Goal: Task Accomplishment & Management: Complete application form

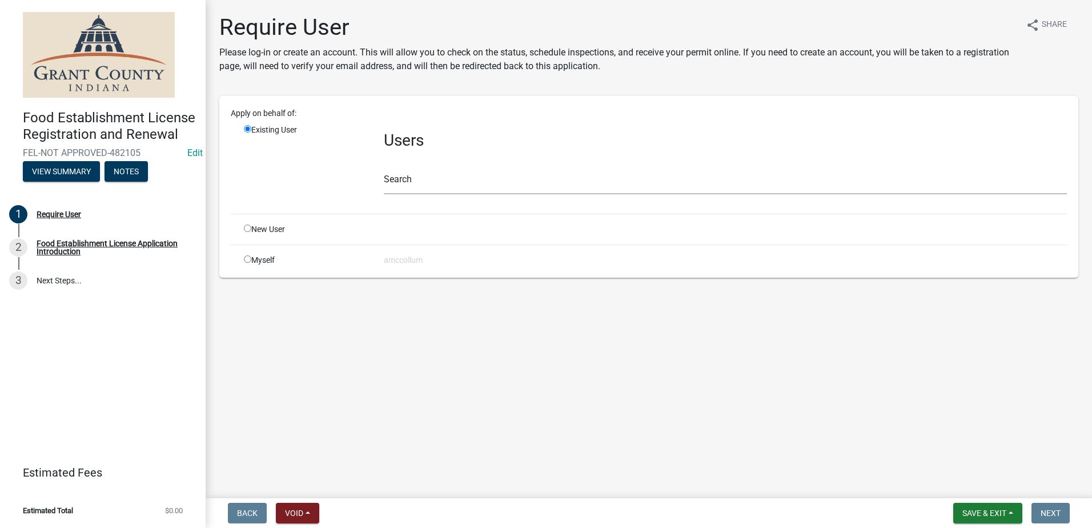
click at [247, 229] on input "radio" at bounding box center [247, 228] width 7 height 7
radio input "true"
radio input "false"
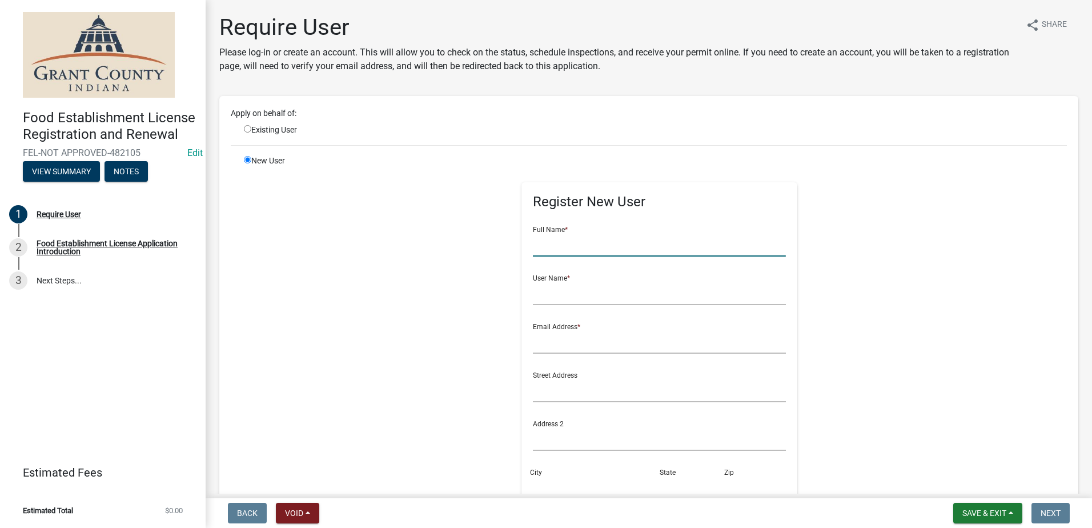
click at [557, 246] on input "text" at bounding box center [659, 244] width 253 height 23
type input "KSC Concessions"
click at [573, 298] on input "text" at bounding box center [659, 293] width 253 height 23
type input "[PERSON_NAME]"
click at [590, 346] on input "text" at bounding box center [659, 341] width 253 height 23
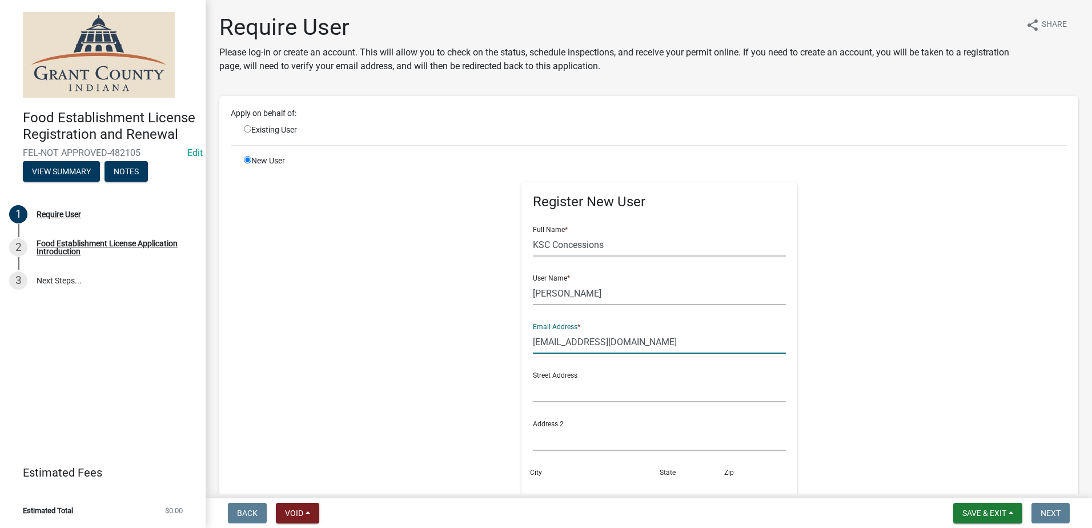
type input "[EMAIL_ADDRESS][DOMAIN_NAME]"
click at [583, 384] on input "text" at bounding box center [659, 390] width 253 height 23
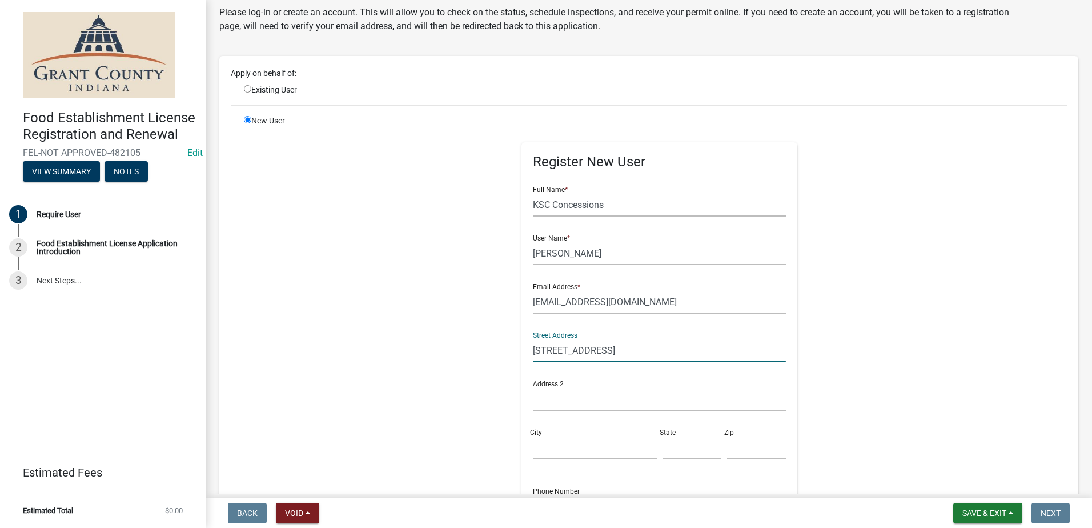
scroll to position [114, 0]
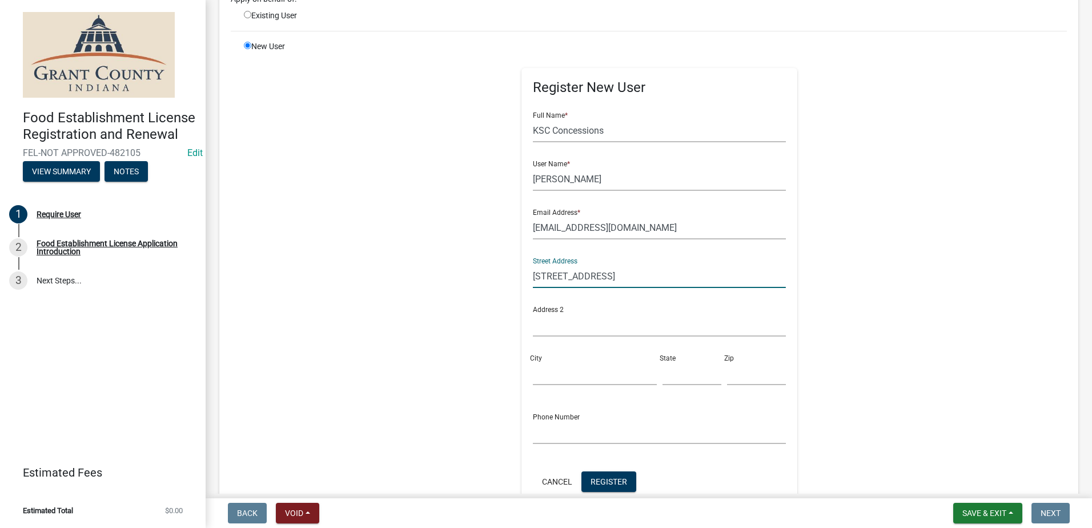
type input "528 Franklin St."
click at [559, 374] on input "City" at bounding box center [594, 373] width 123 height 23
type input "Thorntown"
click at [663, 372] on input "text" at bounding box center [692, 373] width 59 height 23
type input "IN"
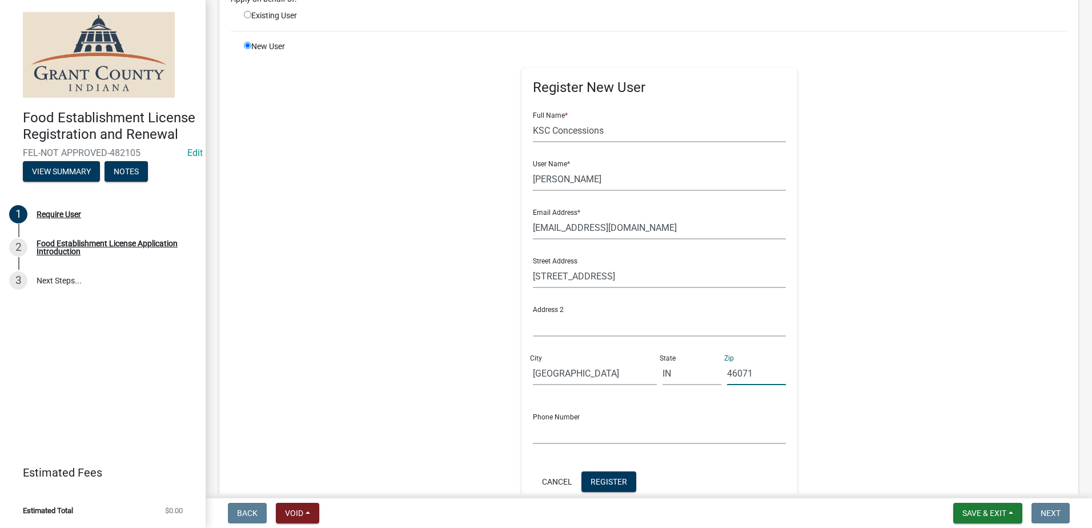
type input "46071"
click at [602, 428] on input "text" at bounding box center [659, 431] width 253 height 23
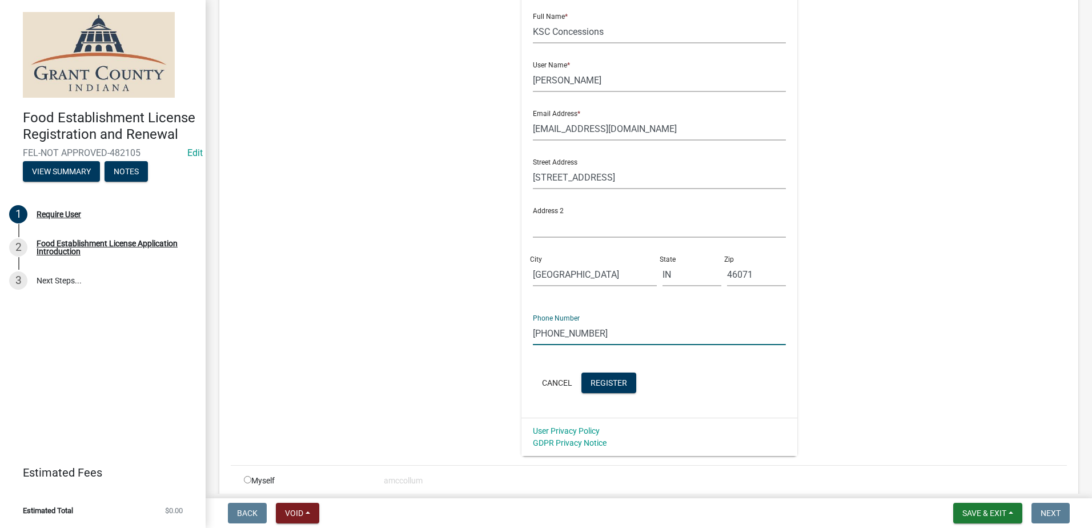
scroll to position [229, 0]
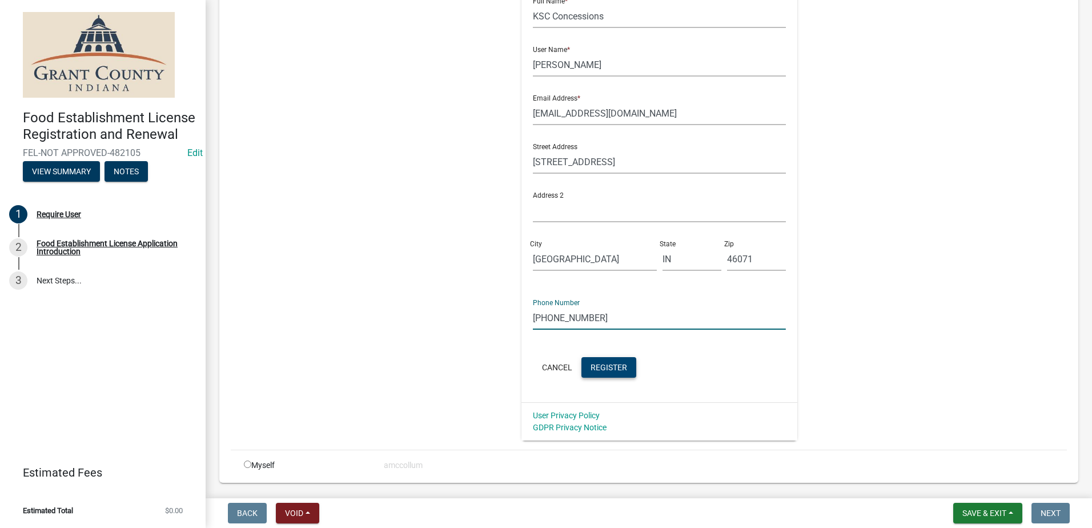
type input "[PHONE_NUMBER]"
click at [604, 363] on span "Register" at bounding box center [609, 366] width 37 height 9
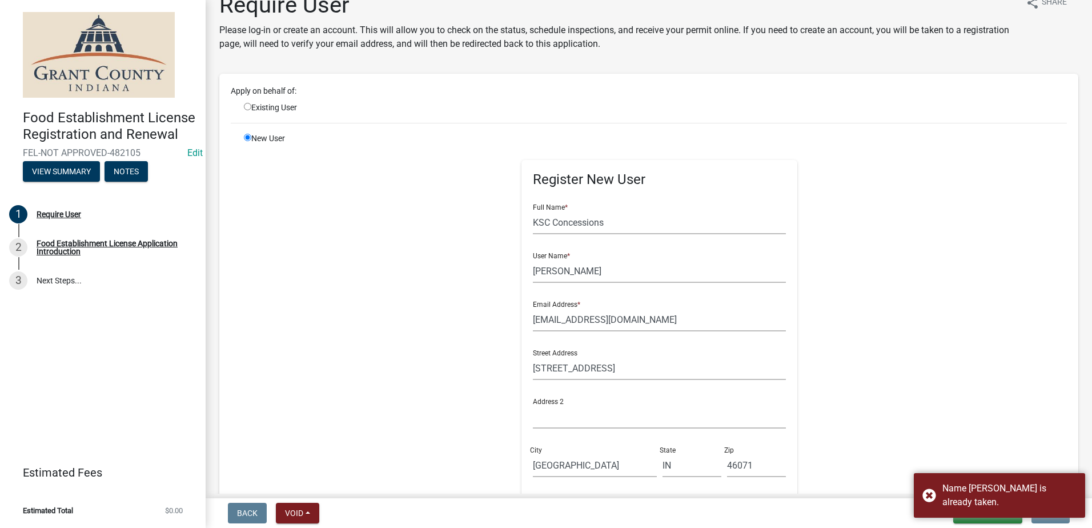
scroll to position [0, 0]
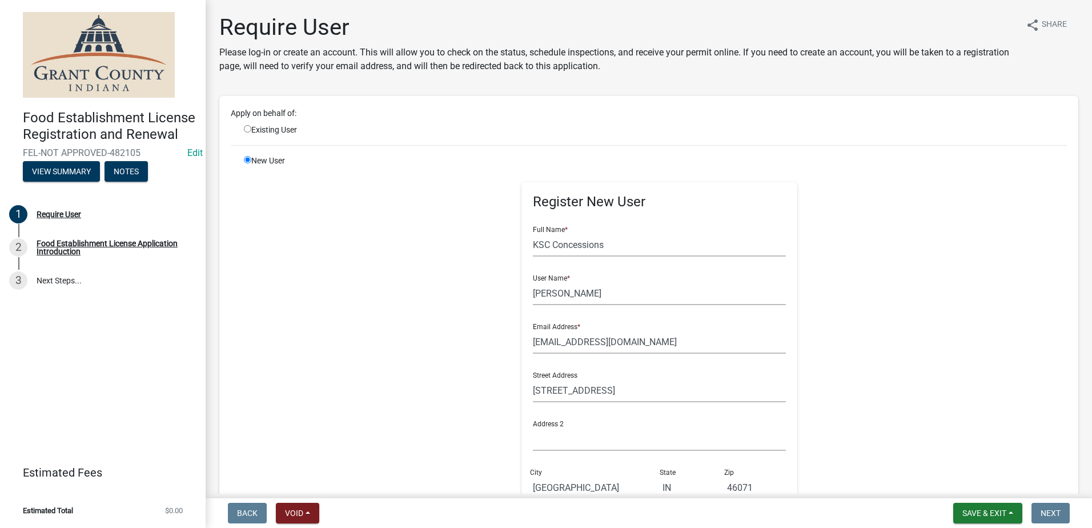
click at [248, 127] on input "radio" at bounding box center [247, 128] width 7 height 7
radio input "true"
radio input "false"
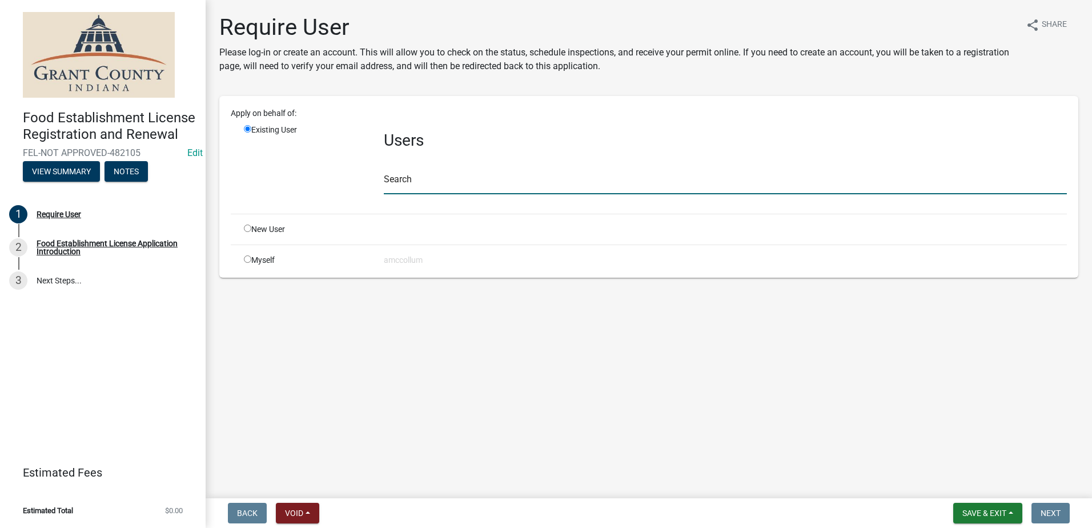
click at [445, 186] on input "text" at bounding box center [725, 182] width 683 height 23
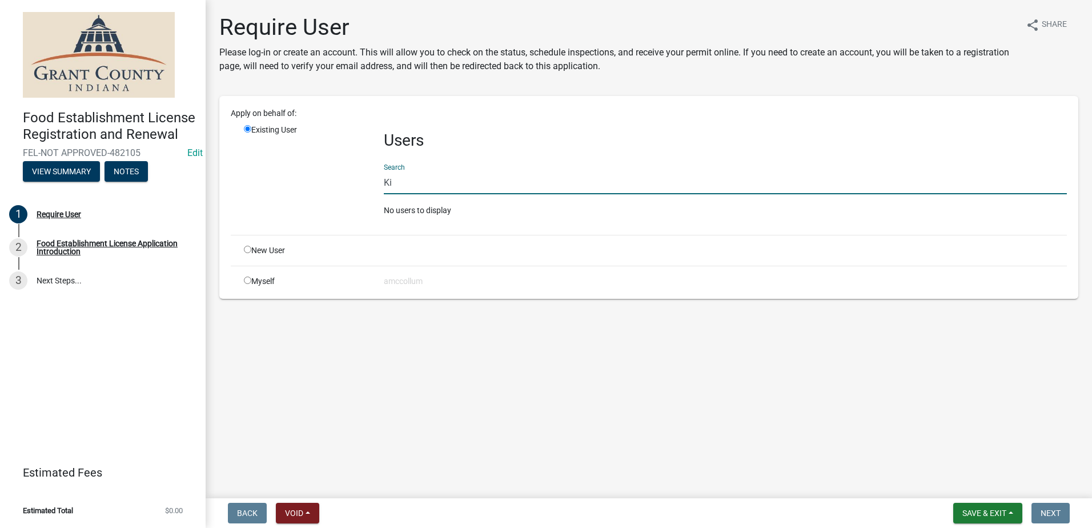
type input "K"
type input "KSC concessions"
click at [300, 502] on nav "Back Void Withdraw Lock Expire Void Save & Exit Save Save & Exit Next" at bounding box center [649, 513] width 887 height 30
click at [297, 507] on button "Void" at bounding box center [297, 513] width 43 height 21
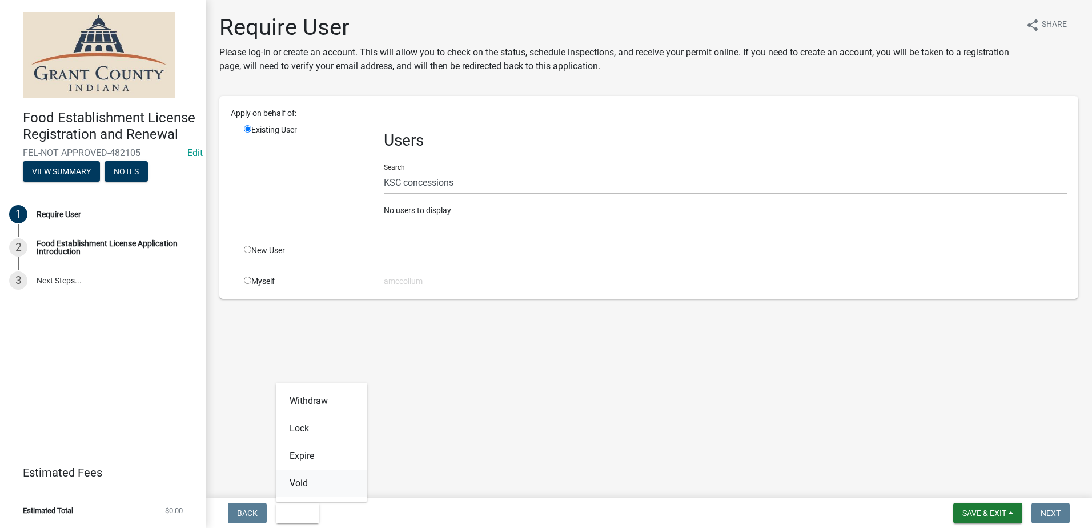
click at [295, 484] on button "Void" at bounding box center [321, 483] width 91 height 27
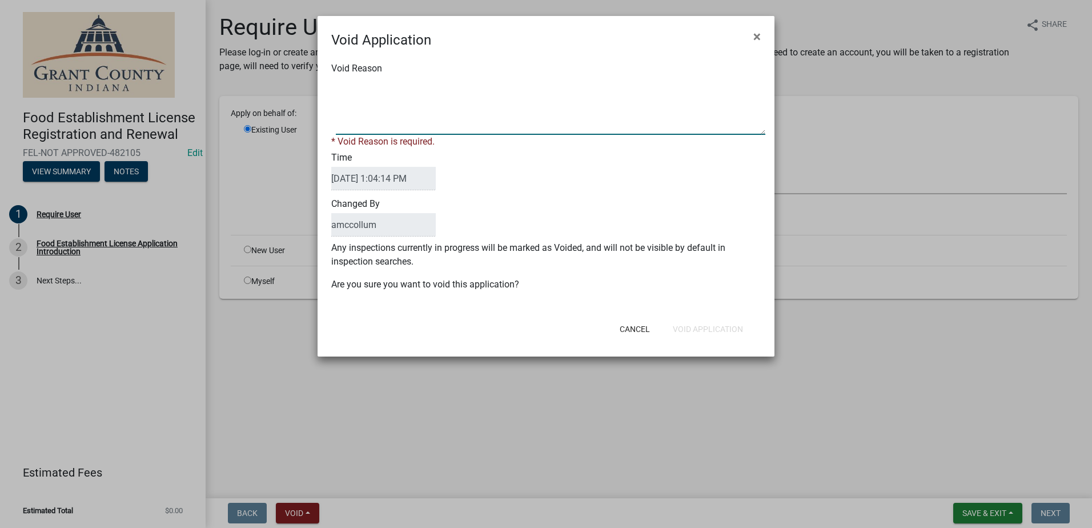
click at [376, 94] on textarea "Void Reason" at bounding box center [551, 106] width 430 height 57
type textarea "Unkown"
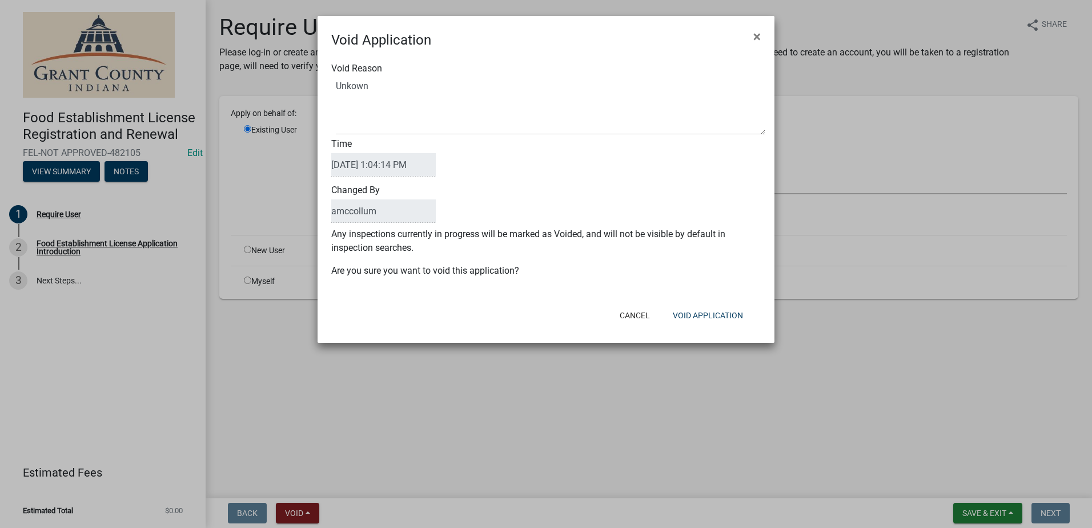
click at [495, 326] on div "Cancel Void Application" at bounding box center [621, 315] width 282 height 30
click at [697, 312] on button "Void Application" at bounding box center [708, 315] width 89 height 21
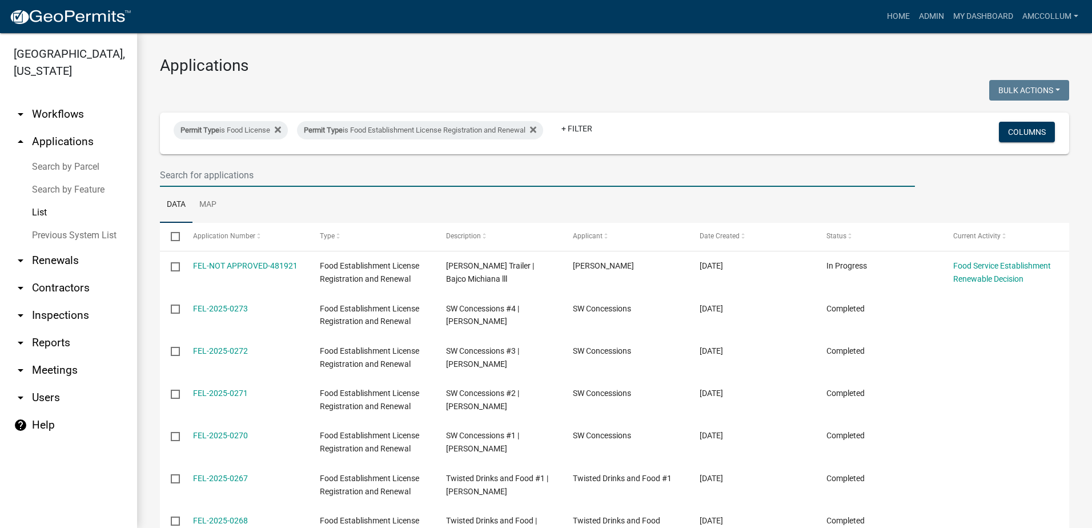
click at [232, 177] on input "text" at bounding box center [537, 174] width 755 height 23
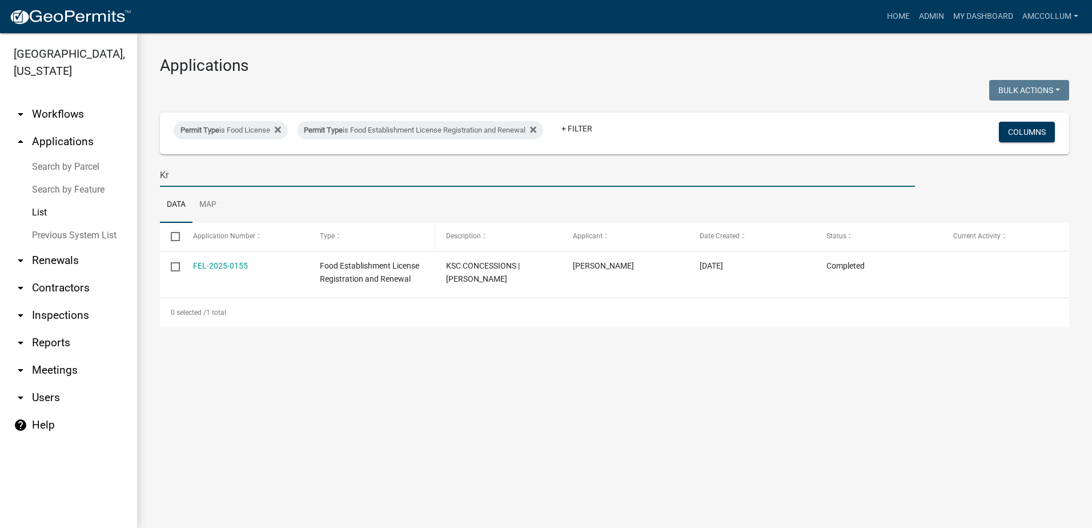
type input "K"
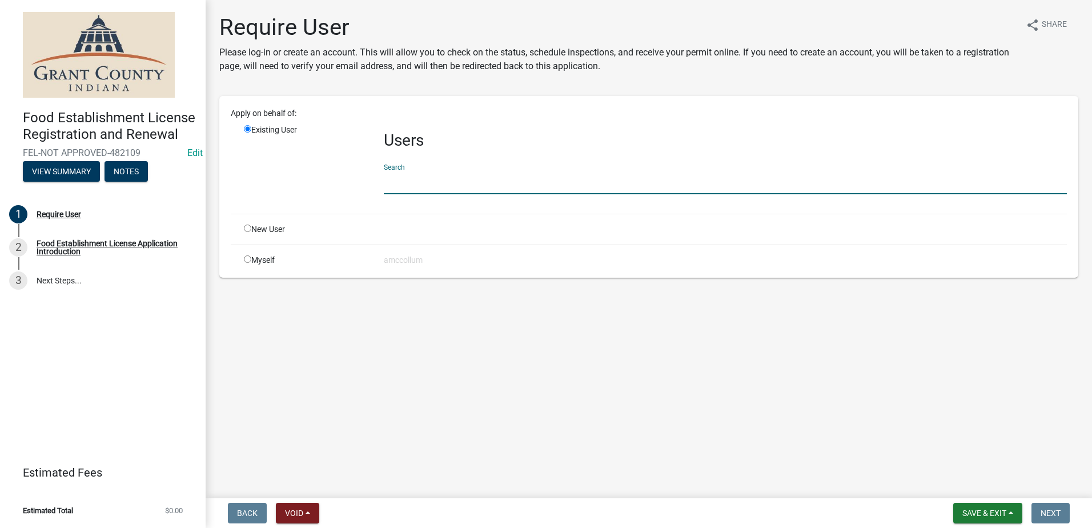
click at [438, 180] on input "text" at bounding box center [725, 182] width 683 height 23
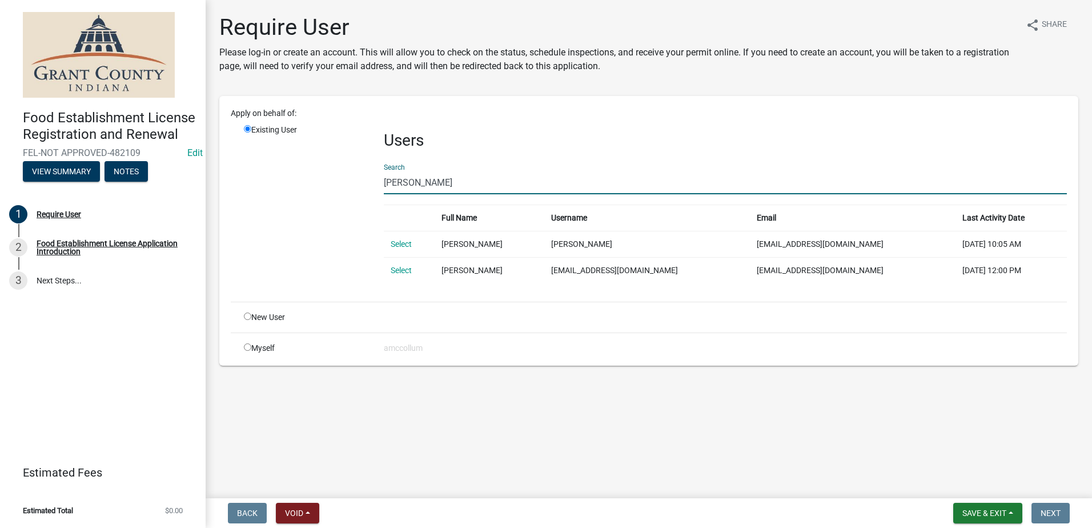
type input "[PERSON_NAME]"
click at [392, 246] on link "Select" at bounding box center [401, 243] width 21 height 9
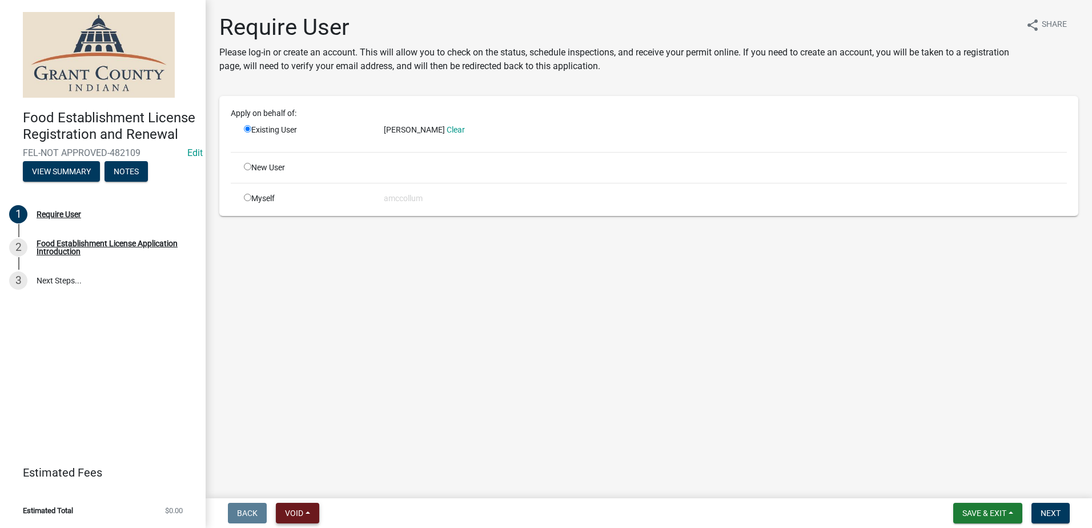
click at [299, 510] on span "Void" at bounding box center [294, 512] width 18 height 9
click at [305, 478] on button "Void" at bounding box center [321, 483] width 91 height 27
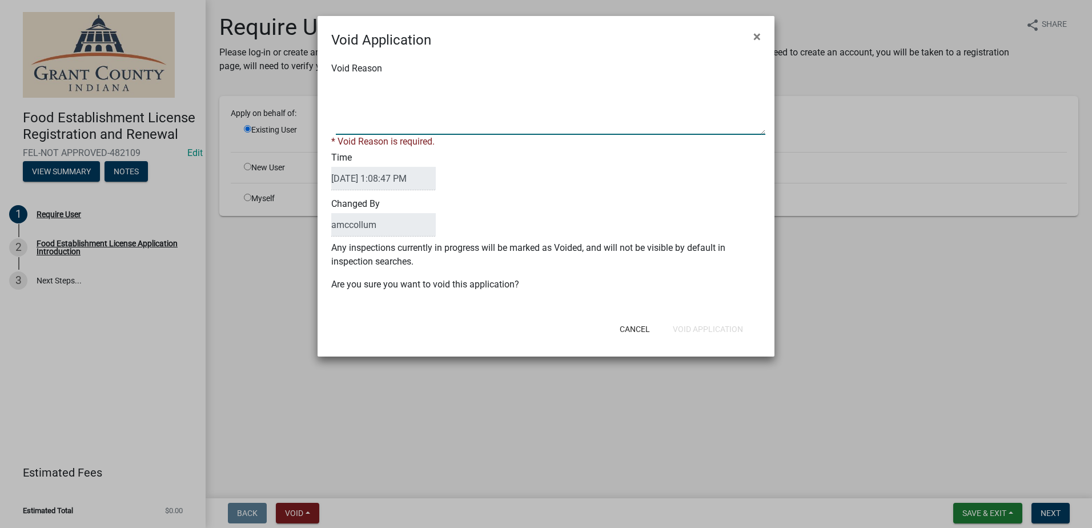
click at [384, 82] on textarea "Void Reason" at bounding box center [551, 106] width 430 height 57
type textarea "Wrong Customer"
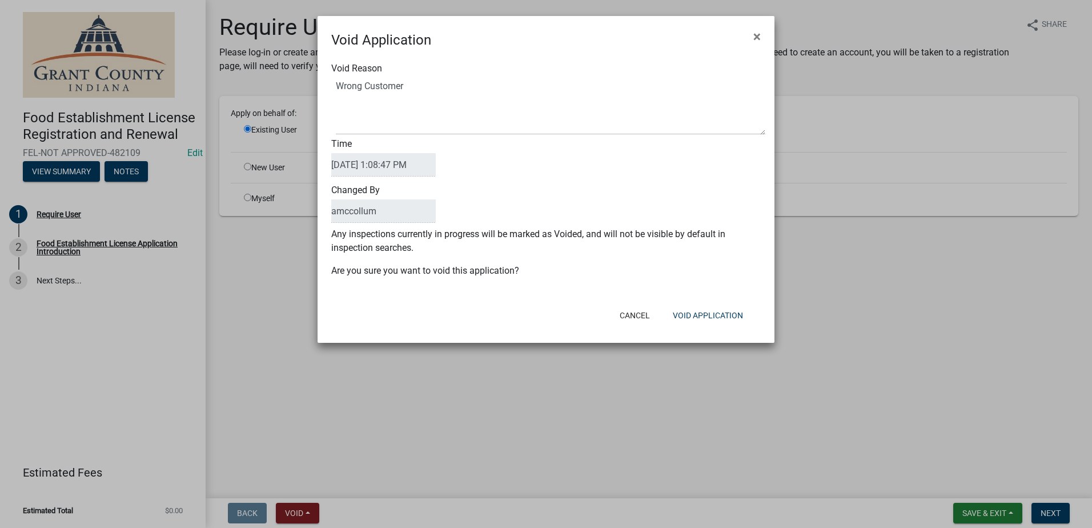
click at [692, 286] on div "Void Reason Time 09/22/2025 1:08:47 PM Changed By amccollum Any inspections cur…" at bounding box center [546, 175] width 457 height 250
click at [707, 315] on button "Void Application" at bounding box center [708, 315] width 89 height 21
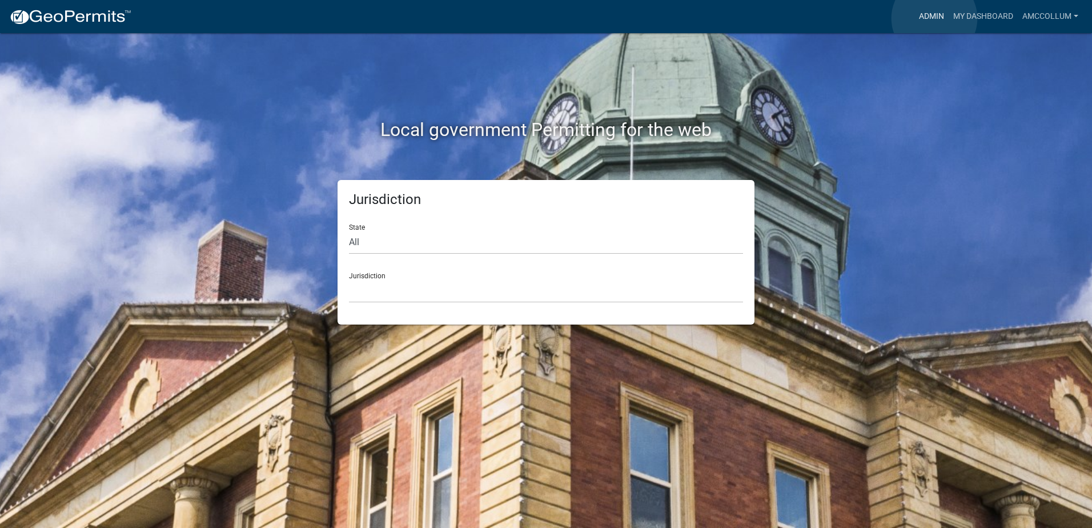
click at [935, 18] on link "Admin" at bounding box center [932, 17] width 34 height 22
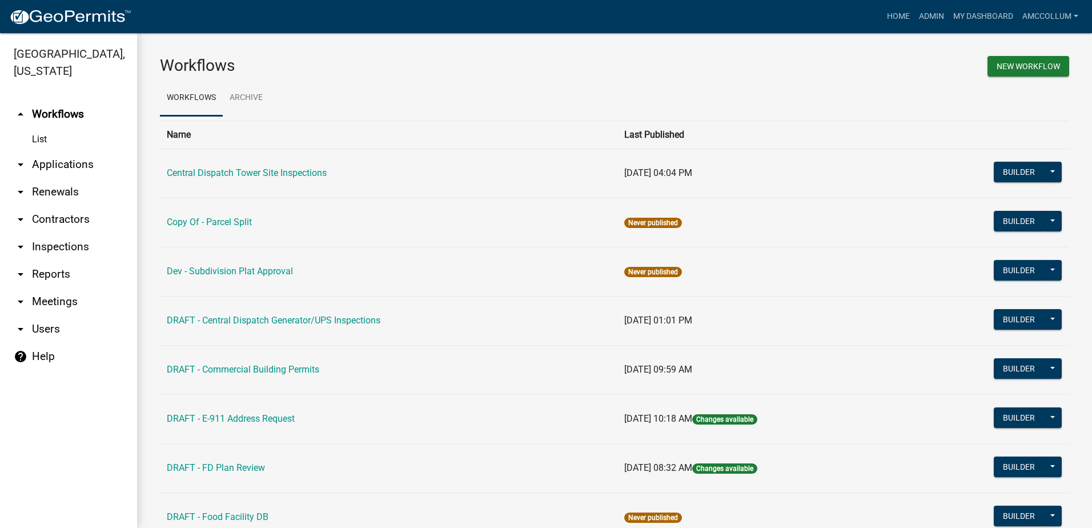
click at [75, 151] on link "arrow_drop_down Applications" at bounding box center [68, 164] width 137 height 27
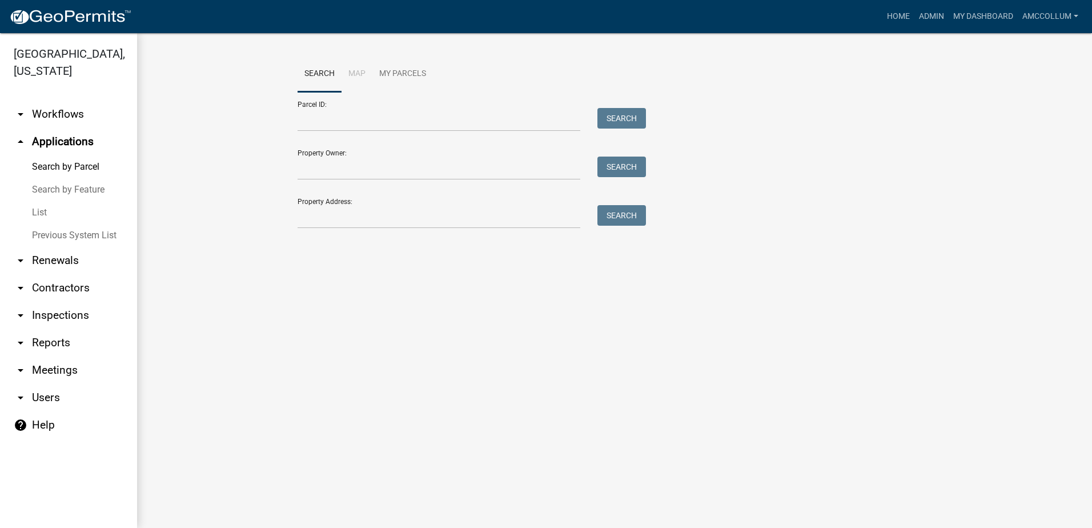
click at [37, 201] on link "List" at bounding box center [68, 212] width 137 height 23
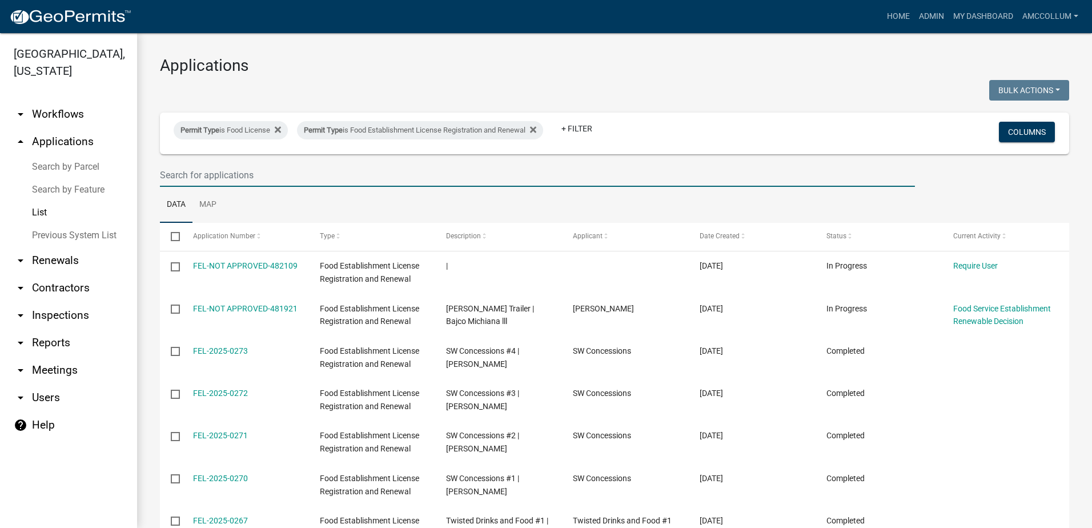
click at [274, 170] on input "text" at bounding box center [537, 174] width 755 height 23
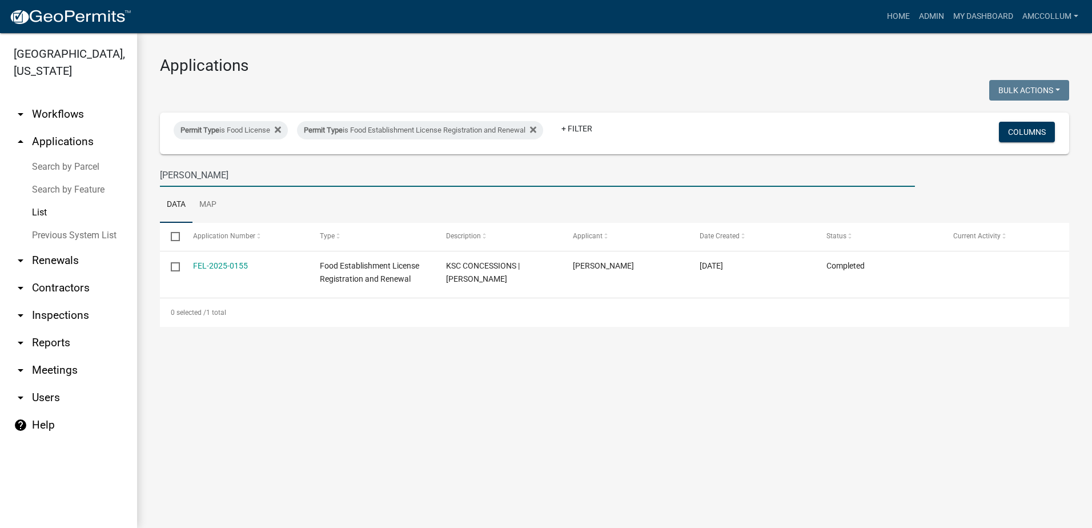
type input "[PERSON_NAME]"
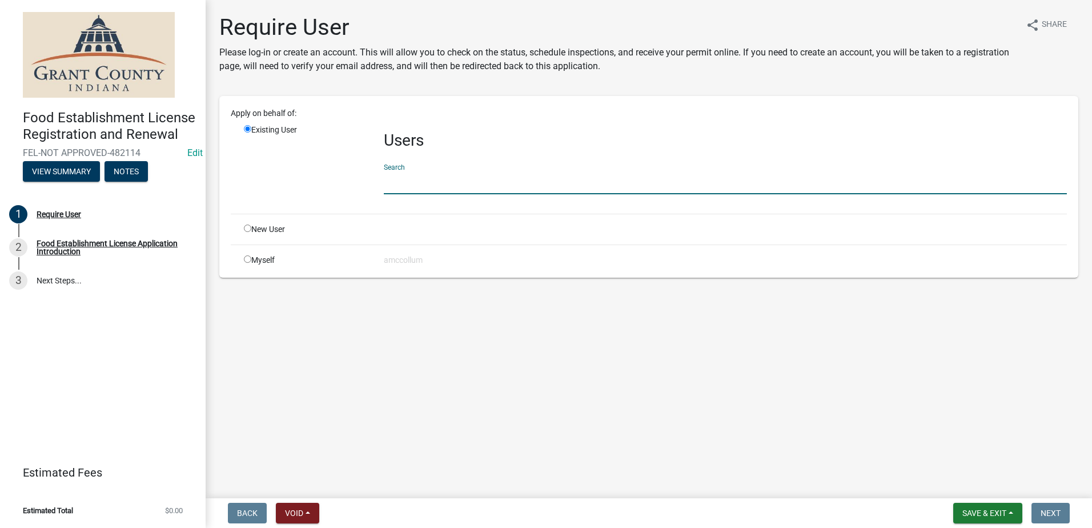
click at [390, 178] on input "text" at bounding box center [725, 182] width 683 height 23
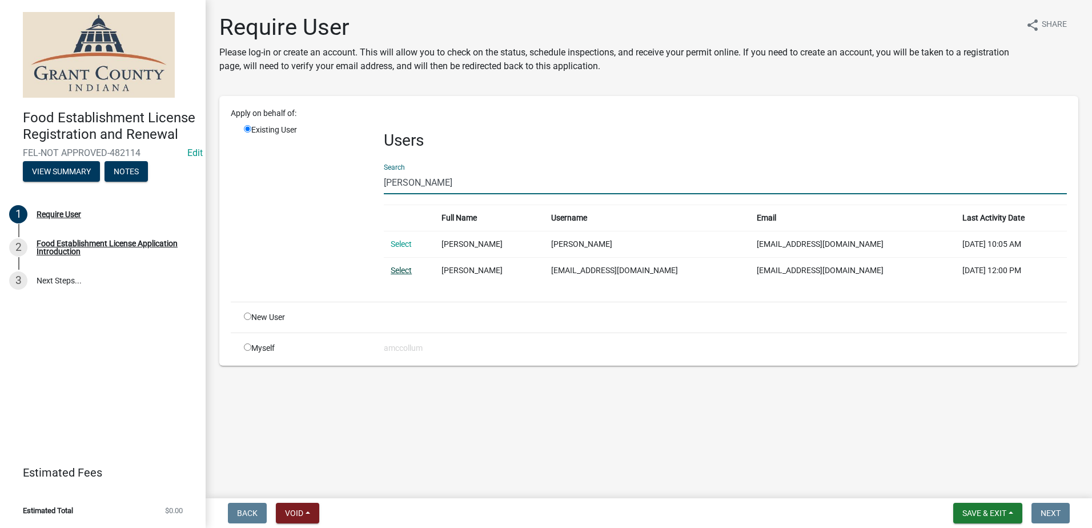
type input "[PERSON_NAME]"
click at [399, 269] on link "Select" at bounding box center [401, 270] width 21 height 9
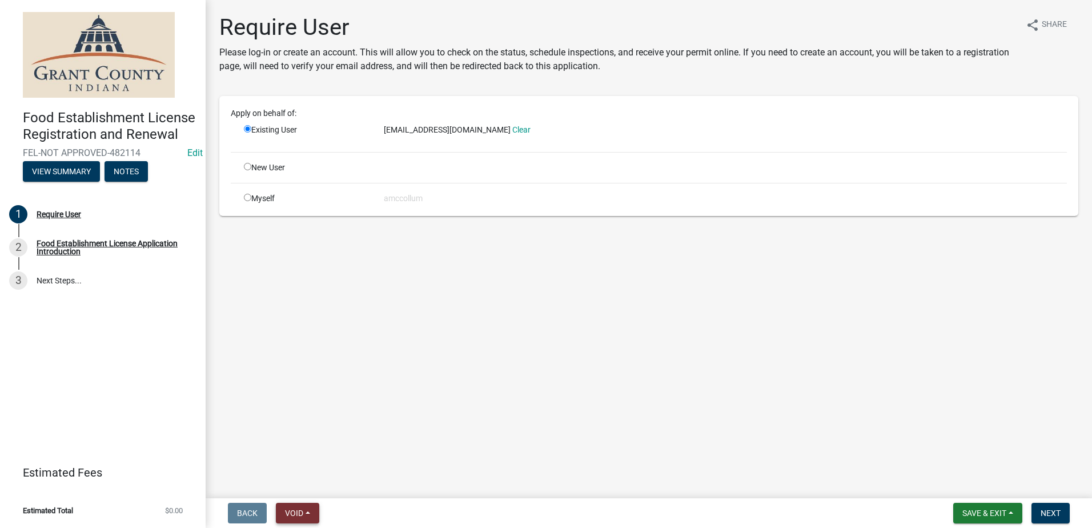
click at [292, 512] on span "Void" at bounding box center [294, 512] width 18 height 9
click at [307, 486] on button "Void" at bounding box center [321, 483] width 91 height 27
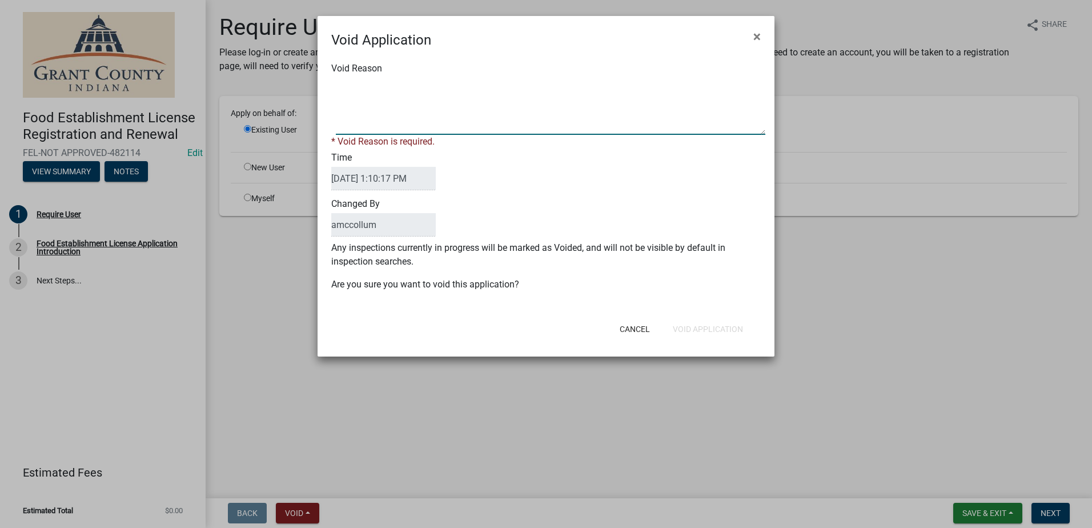
click at [418, 94] on textarea "Void Reason" at bounding box center [551, 106] width 430 height 57
click at [371, 86] on textarea "Void Reason" at bounding box center [551, 106] width 430 height 57
type textarea "Wrong Customer"
click at [708, 304] on form "Void Application × Void Reason * Void Reason is required. Time [DATE] 1:10:17 P…" at bounding box center [546, 181] width 457 height 330
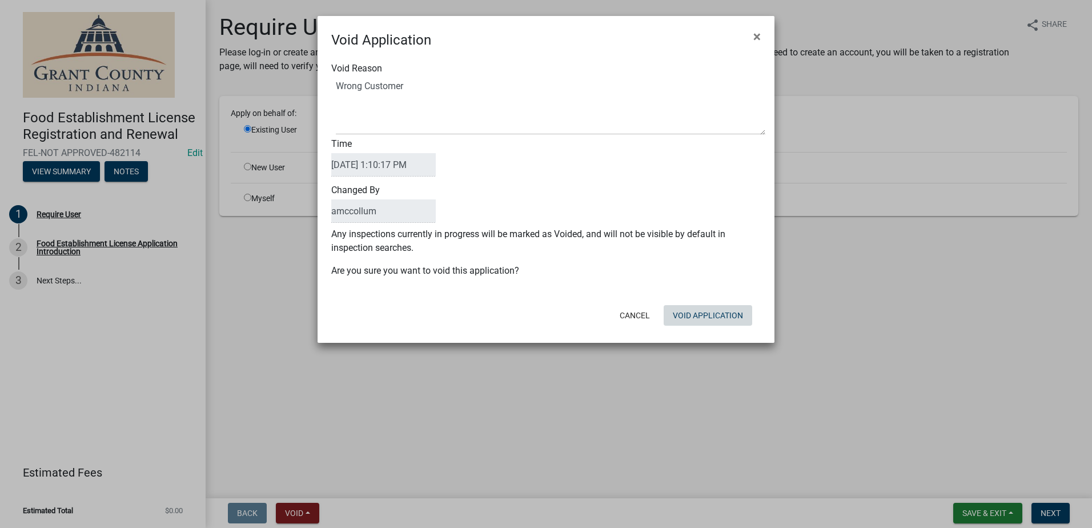
click at [706, 310] on button "Void Application" at bounding box center [708, 315] width 89 height 21
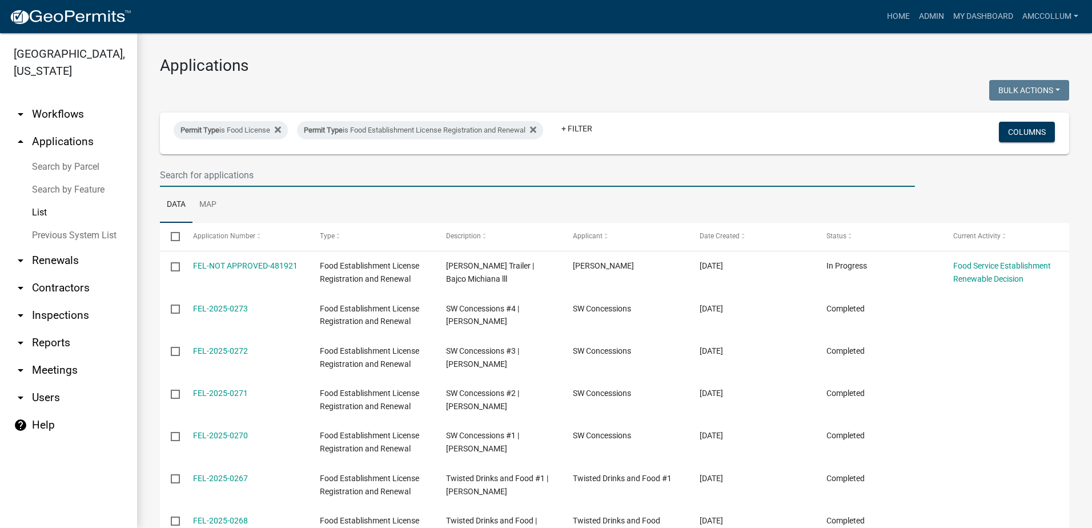
click at [206, 171] on input "text" at bounding box center [537, 174] width 755 height 23
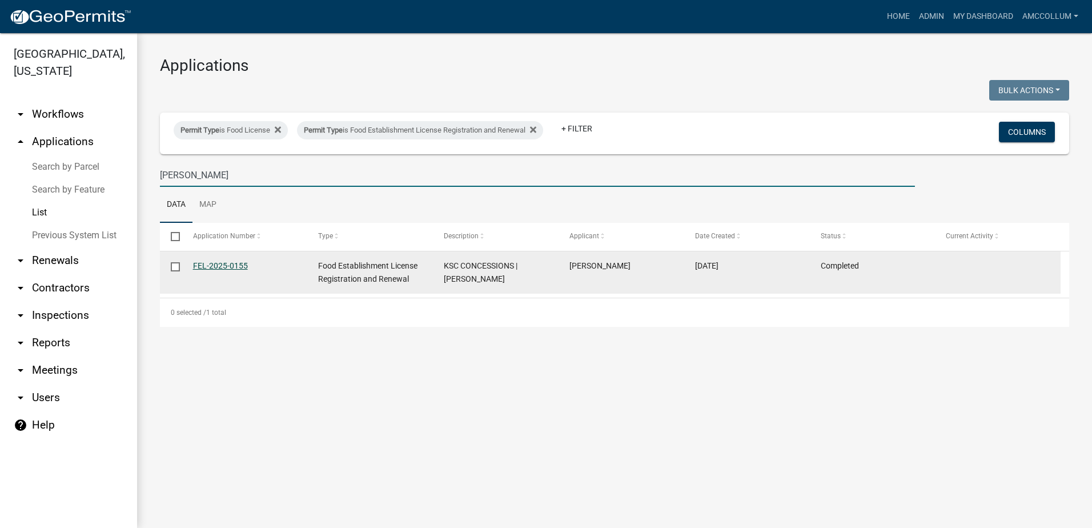
type input "[PERSON_NAME]"
click at [231, 263] on link "FEL-2025-0155" at bounding box center [220, 265] width 55 height 9
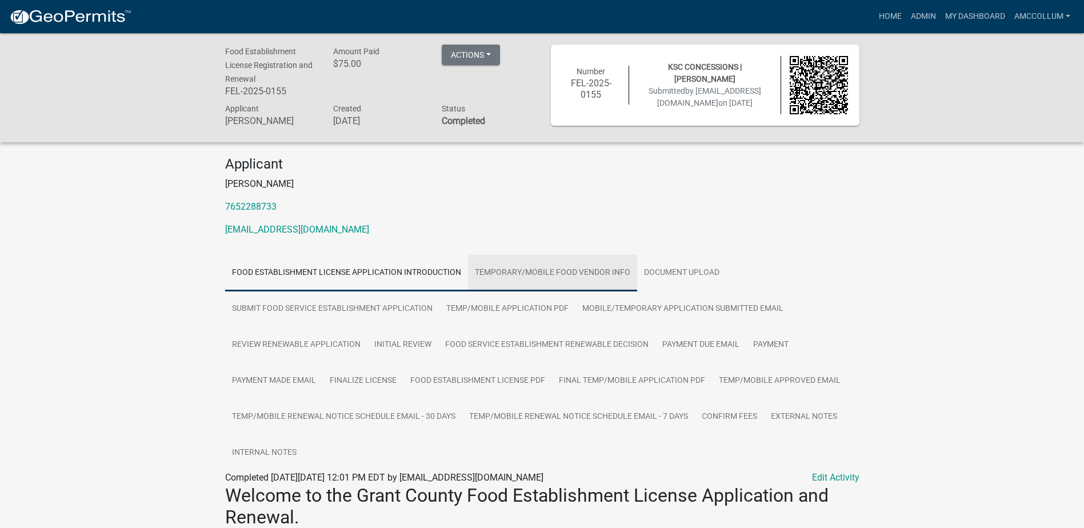
click at [490, 271] on link "Temporary/Mobile Food Vendor Info" at bounding box center [552, 273] width 169 height 37
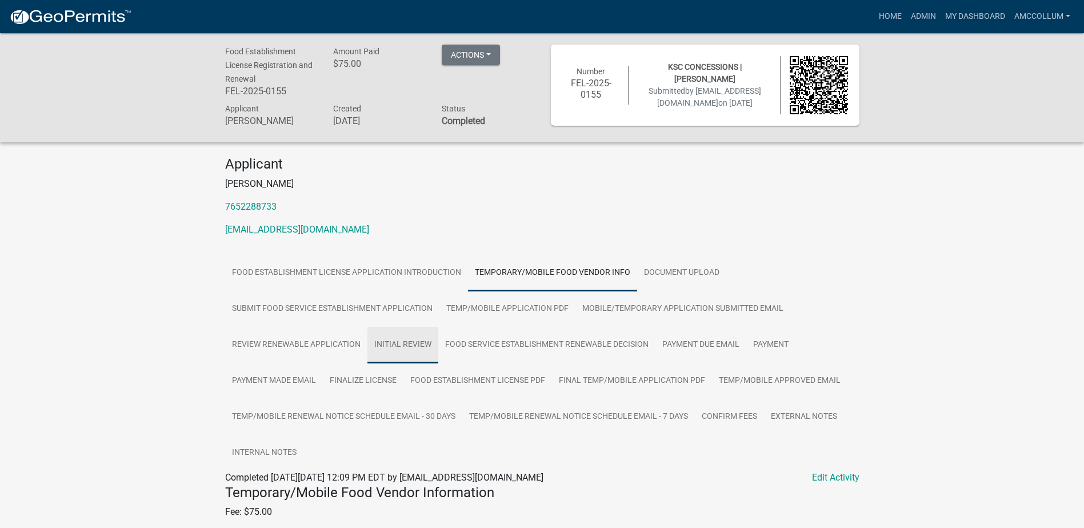
click at [398, 340] on link "Initial Review" at bounding box center [402, 345] width 71 height 37
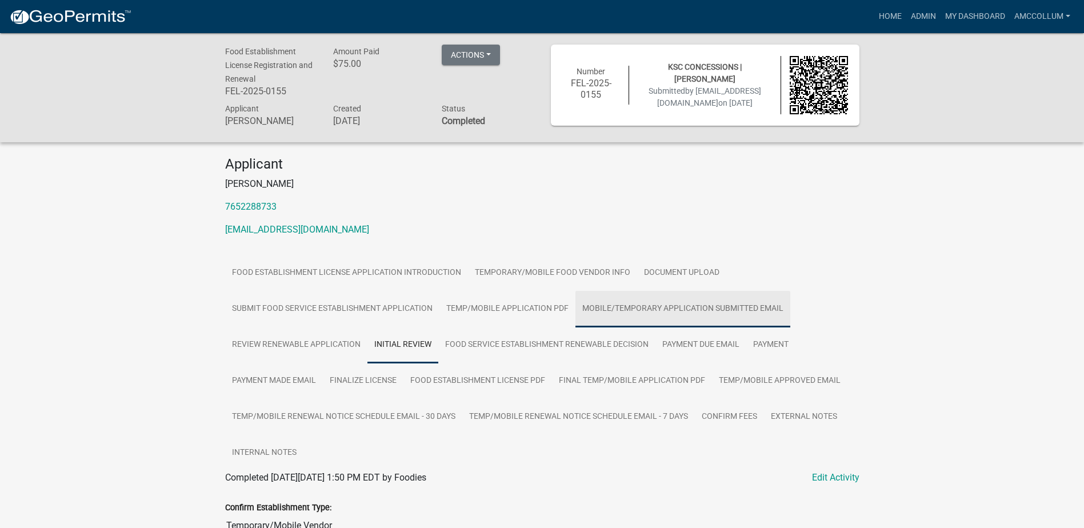
click at [650, 306] on link "Mobile/Temporary Application Submitted Email" at bounding box center [682, 309] width 215 height 37
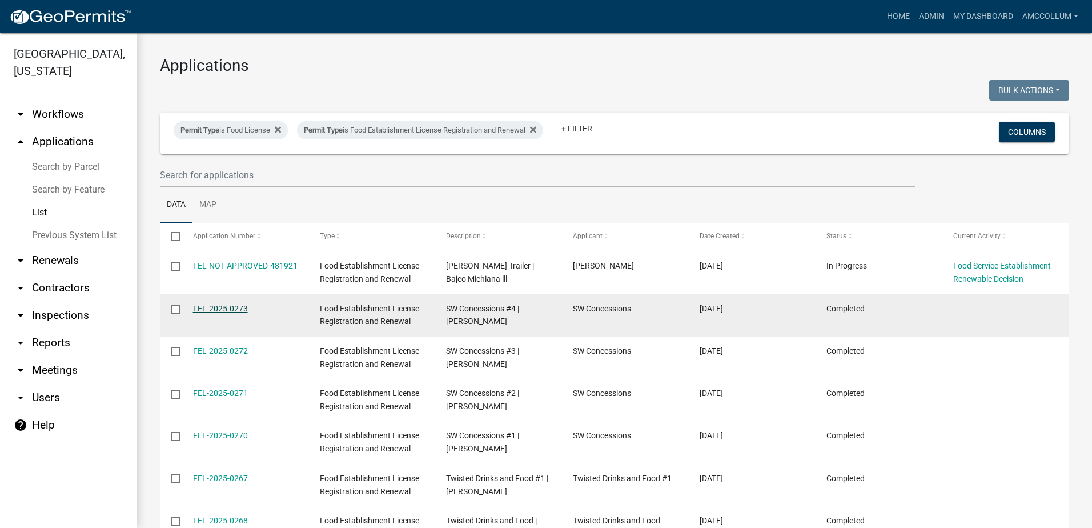
click at [208, 307] on link "FEL-2025-0273" at bounding box center [220, 308] width 55 height 9
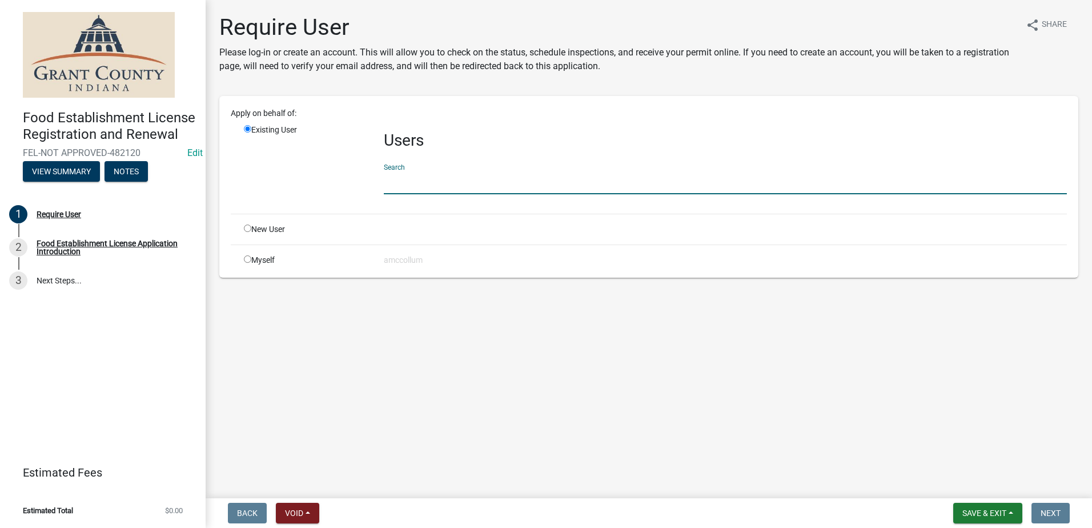
click at [442, 180] on input "text" at bounding box center [725, 182] width 683 height 23
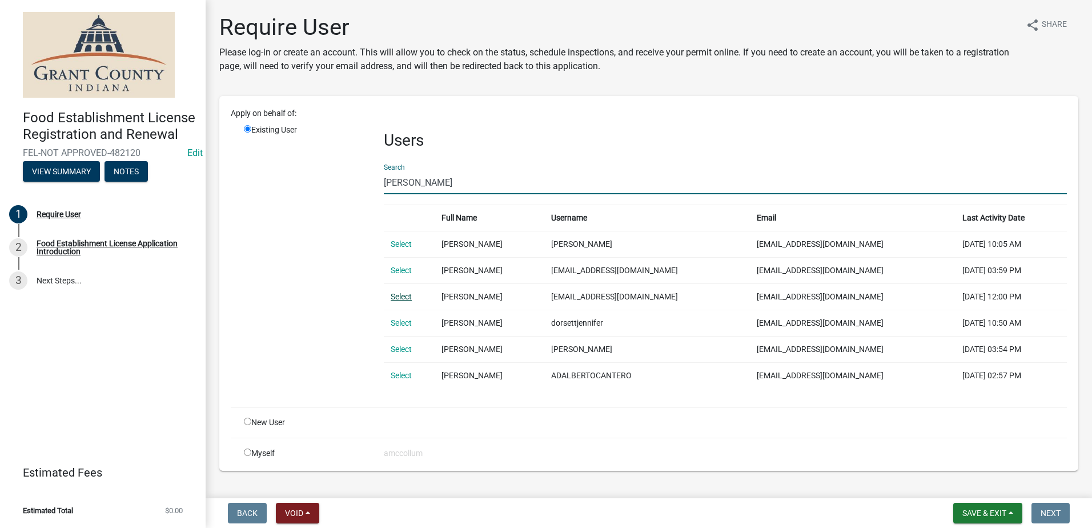
type input "[PERSON_NAME]"
click at [400, 295] on link "Select" at bounding box center [401, 296] width 21 height 9
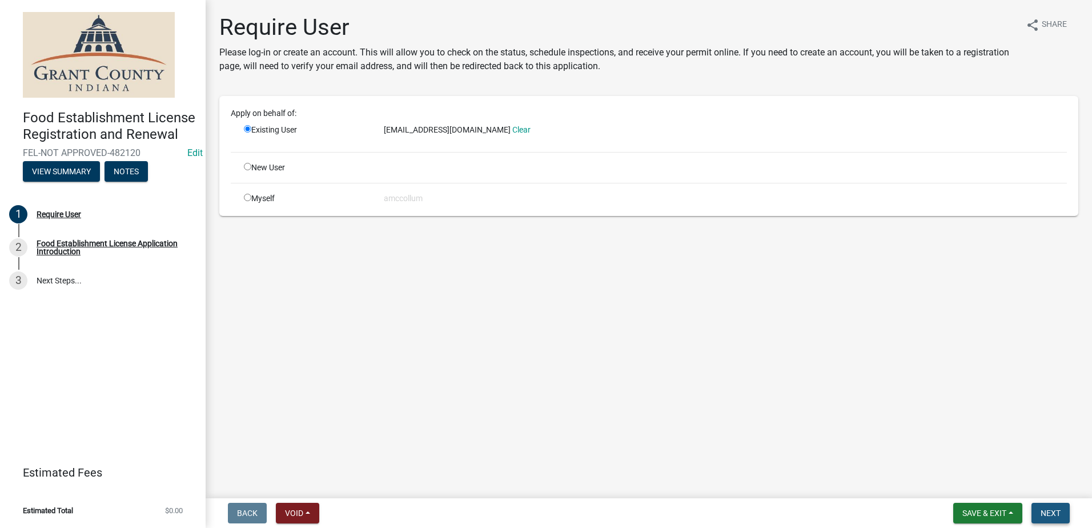
click at [1054, 508] on span "Next" at bounding box center [1051, 512] width 20 height 9
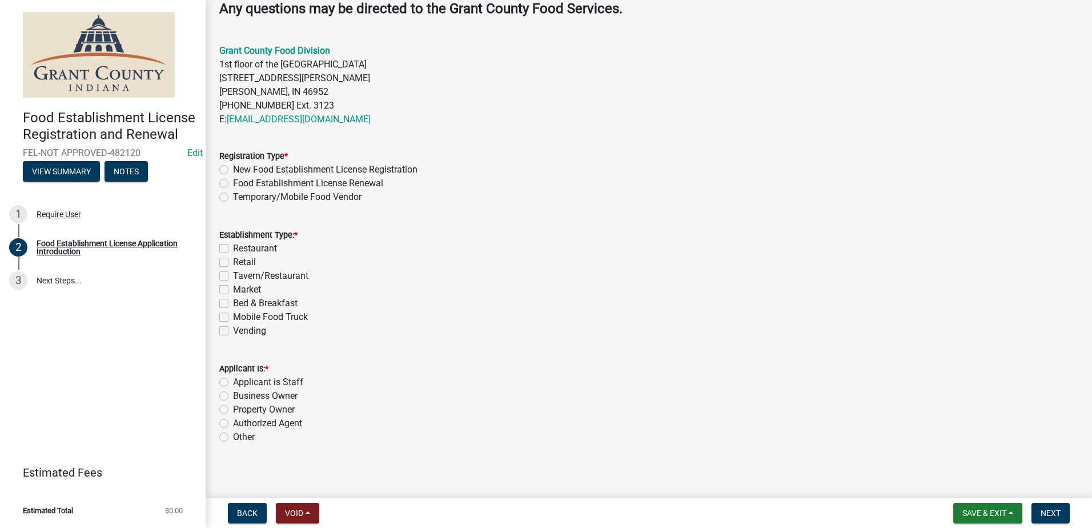
scroll to position [353, 0]
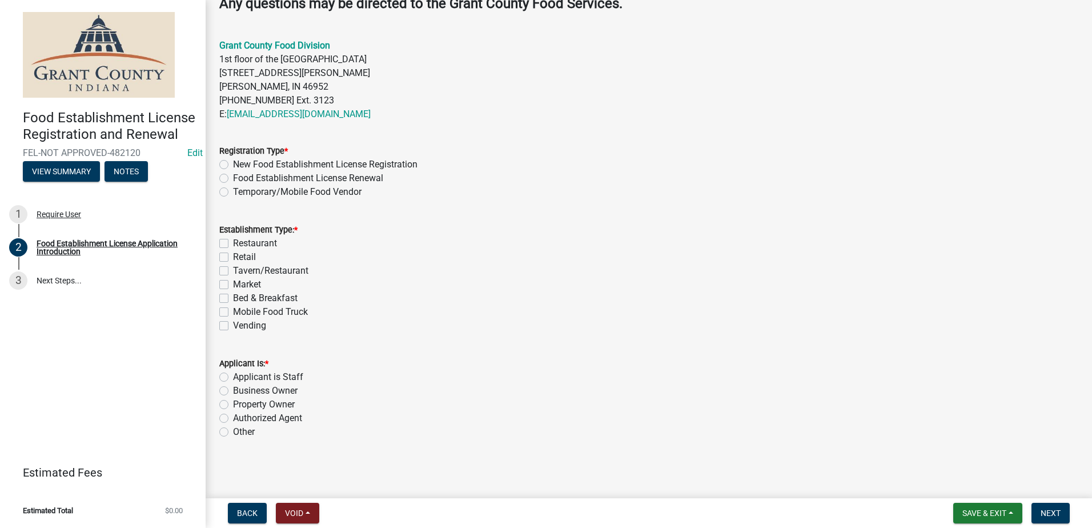
click at [233, 193] on label "Temporary/Mobile Food Vendor" at bounding box center [297, 192] width 129 height 14
click at [233, 193] on input "Temporary/Mobile Food Vendor" at bounding box center [236, 188] width 7 height 7
radio input "true"
click at [233, 310] on label "Mobile Food Truck" at bounding box center [270, 312] width 75 height 14
click at [233, 310] on input "Mobile Food Truck" at bounding box center [236, 308] width 7 height 7
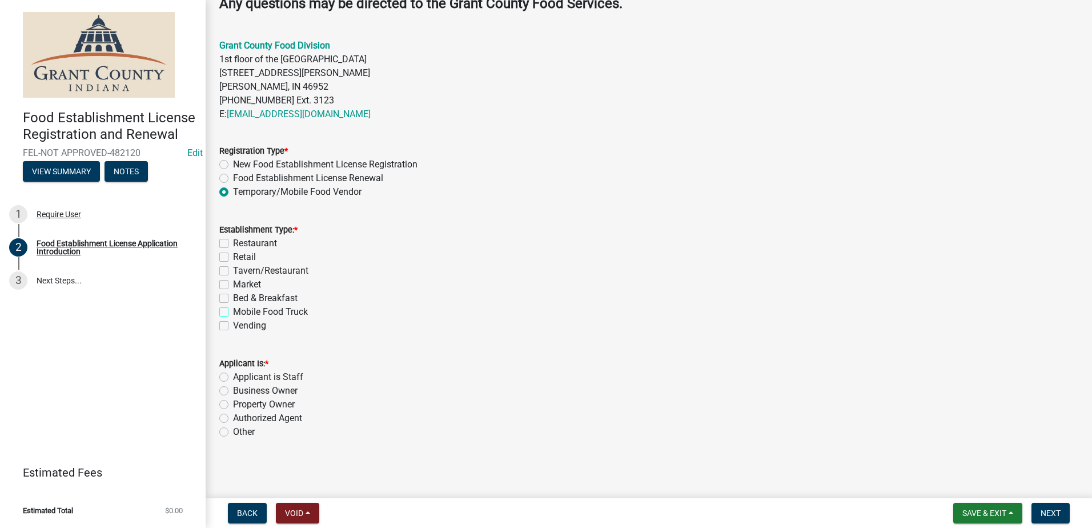
checkbox input "true"
checkbox input "false"
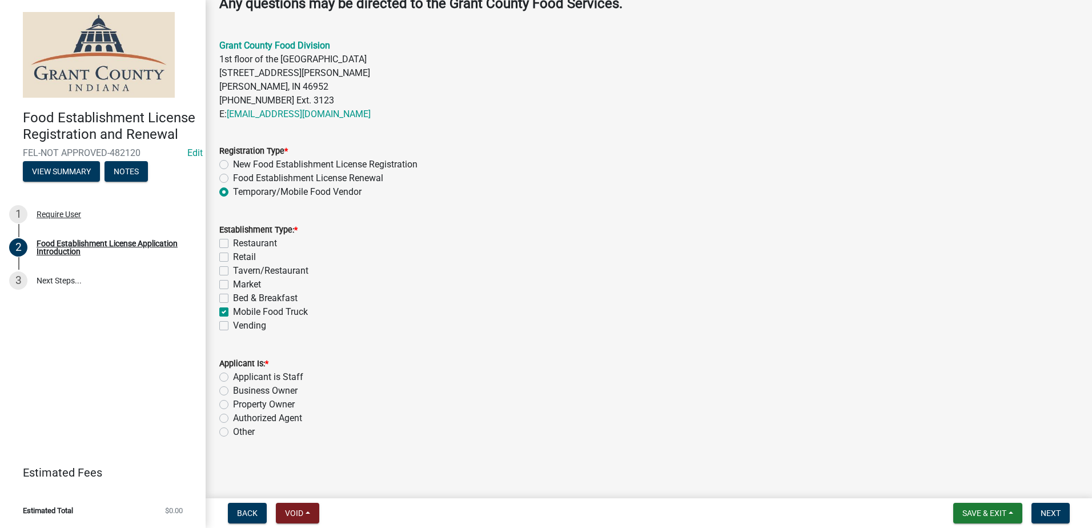
checkbox input "false"
checkbox input "true"
checkbox input "false"
click at [233, 419] on label "Authorized Agent" at bounding box center [267, 418] width 69 height 14
click at [233, 419] on input "Authorized Agent" at bounding box center [236, 414] width 7 height 7
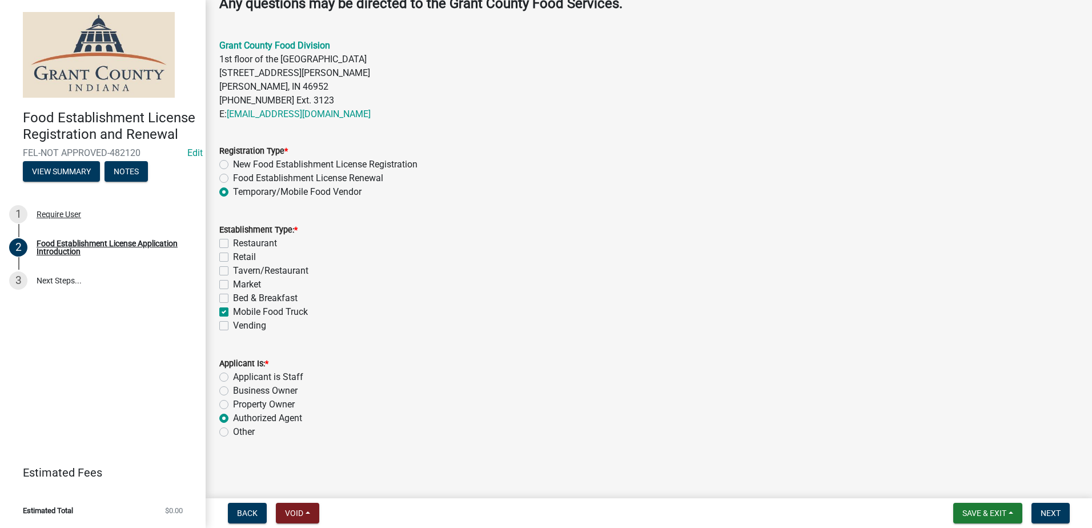
radio input "true"
click at [1039, 506] on button "Next" at bounding box center [1051, 513] width 38 height 21
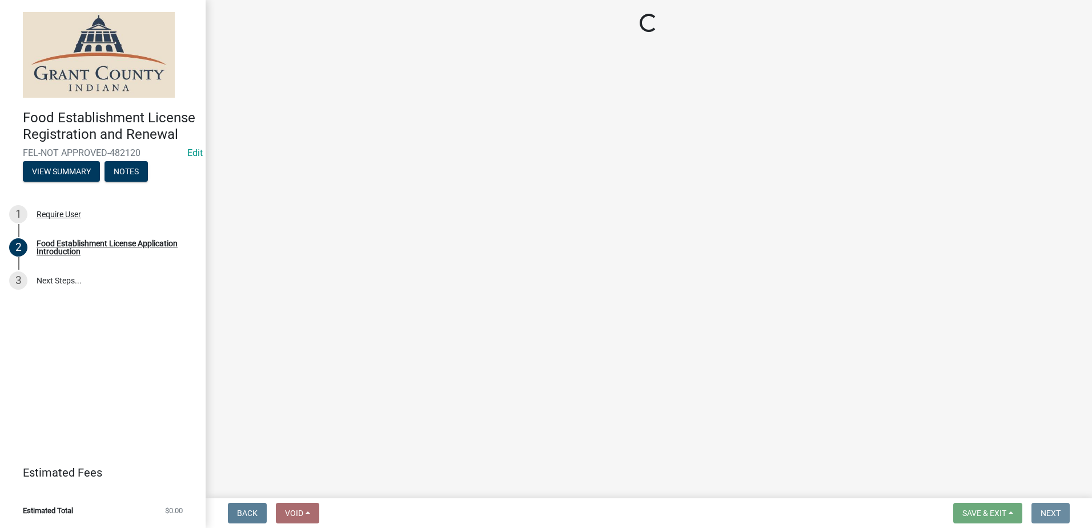
scroll to position [0, 0]
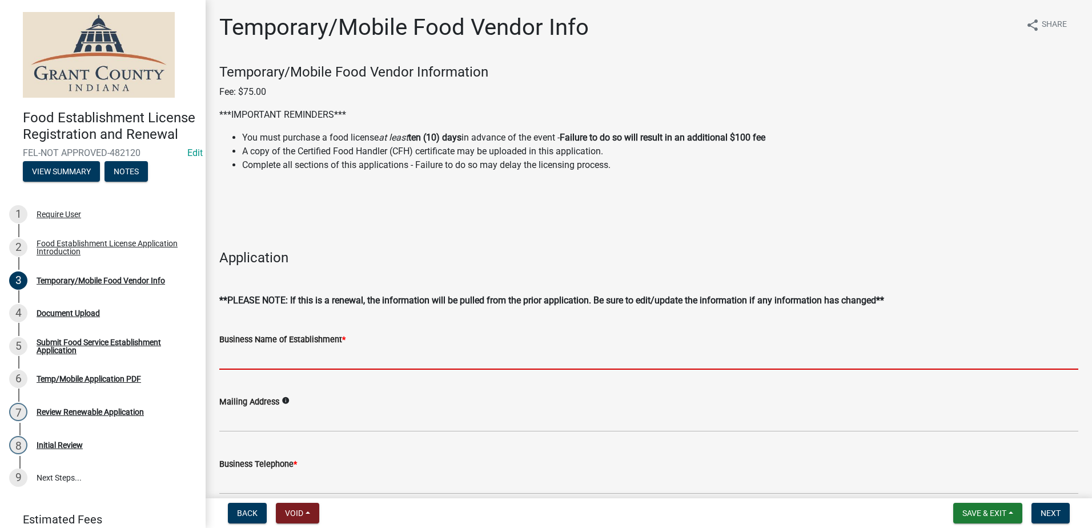
click at [294, 356] on input "Business Name of Establishment *" at bounding box center [648, 357] width 859 height 23
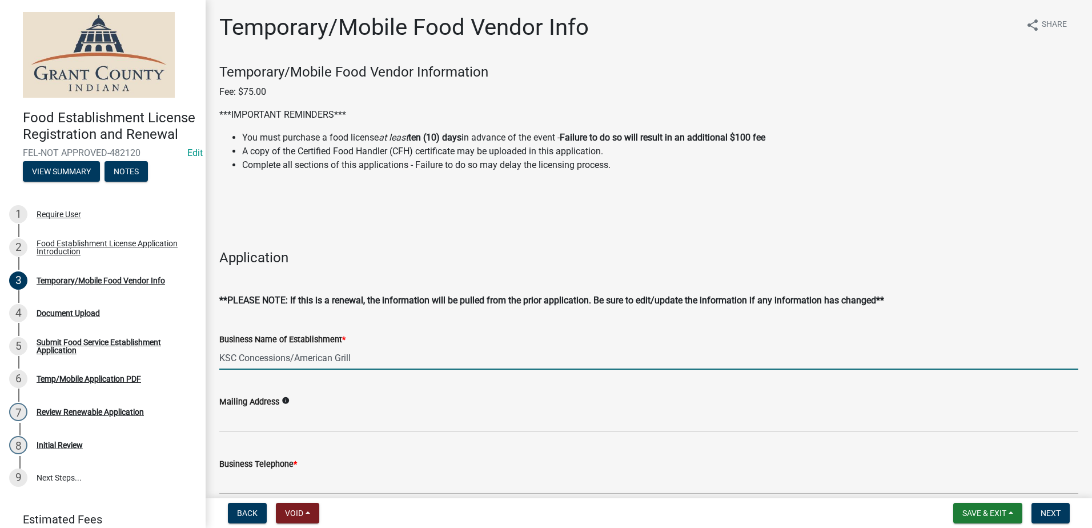
type input "KSC Concessions/American Grill"
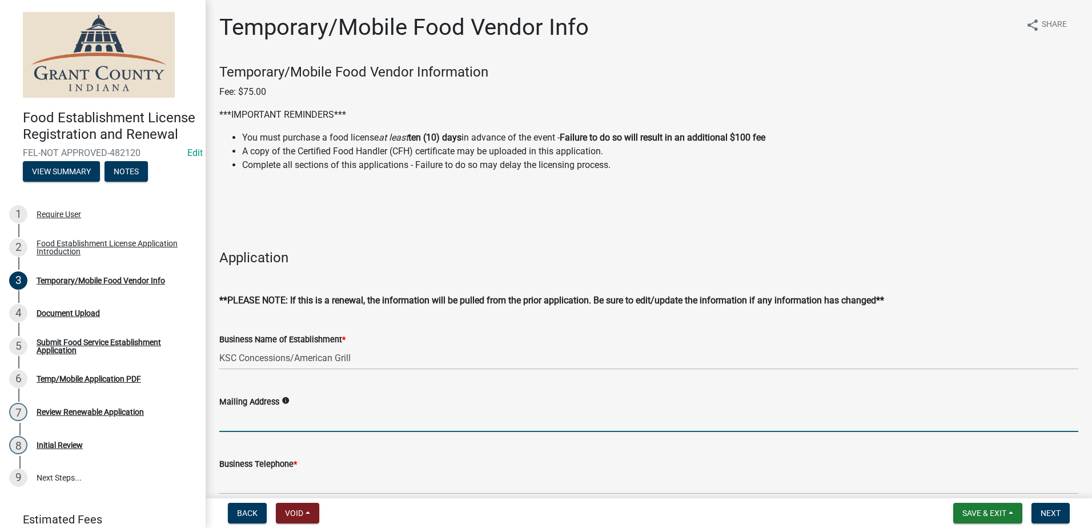
click at [293, 423] on input "Mailing Address" at bounding box center [648, 419] width 859 height 23
click at [280, 420] on input "[STREET_ADDRESS][PERSON_NAME]" at bounding box center [648, 419] width 859 height 23
click at [340, 420] on input "[STREET_ADDRESS][PERSON_NAME]" at bounding box center [648, 419] width 859 height 23
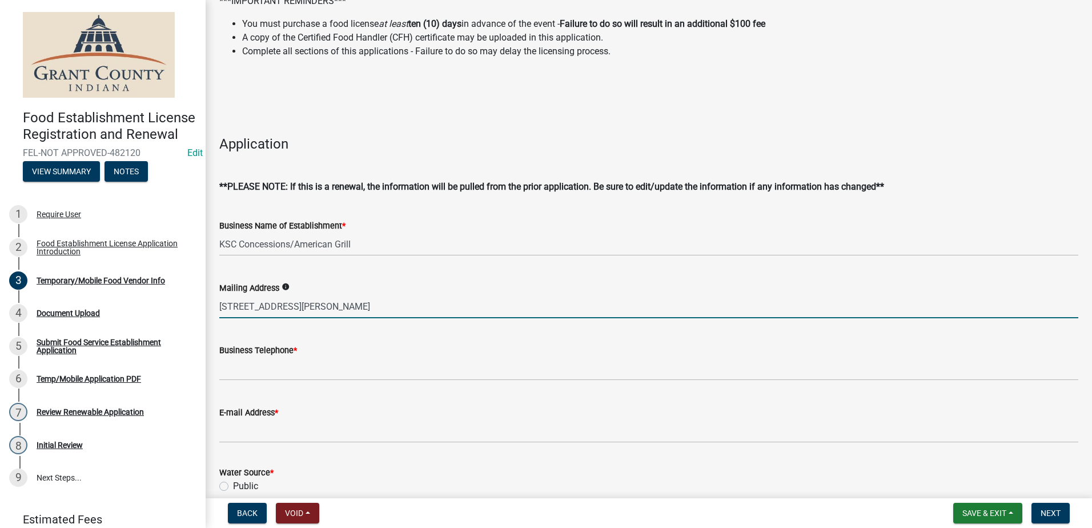
scroll to position [114, 0]
type input "[STREET_ADDRESS][PERSON_NAME]"
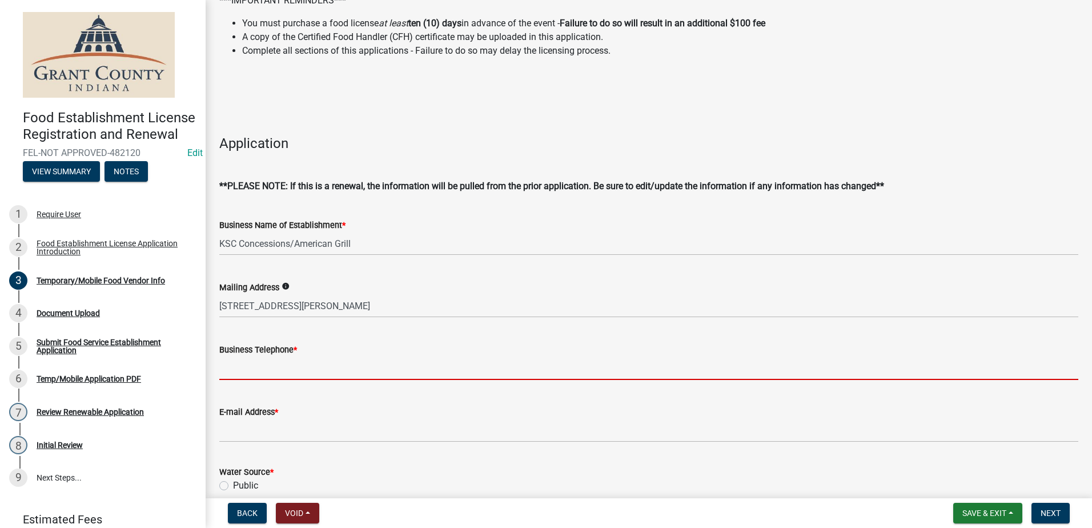
click at [274, 368] on input "Business Telephone *" at bounding box center [648, 367] width 859 height 23
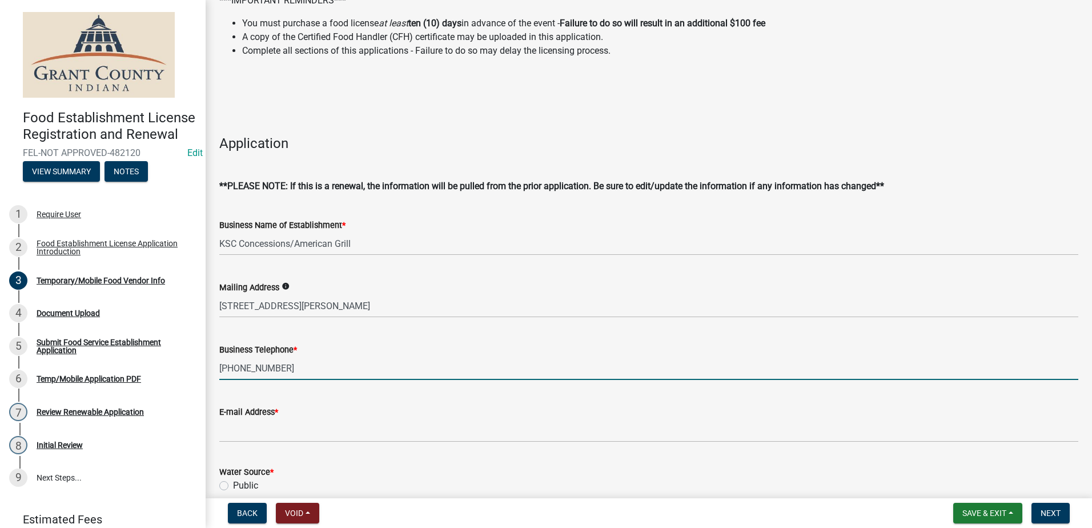
type input "[PHONE_NUMBER]"
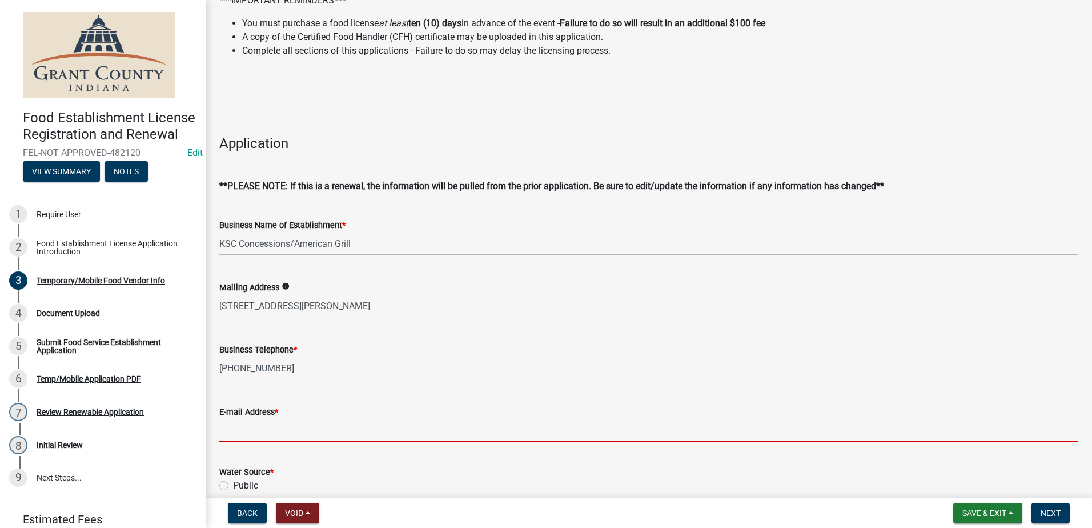
click at [263, 434] on input "E-mail Address *" at bounding box center [648, 430] width 859 height 23
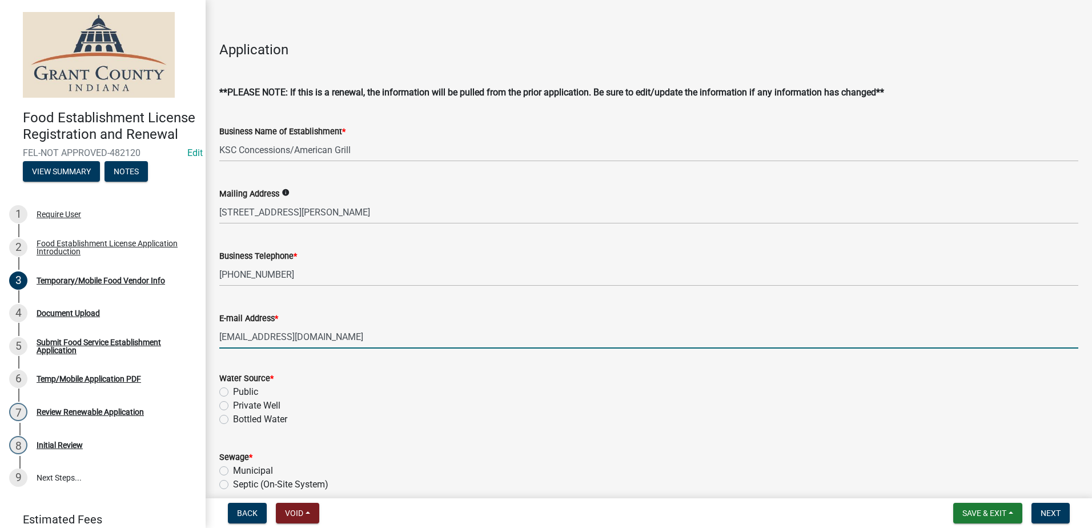
scroll to position [229, 0]
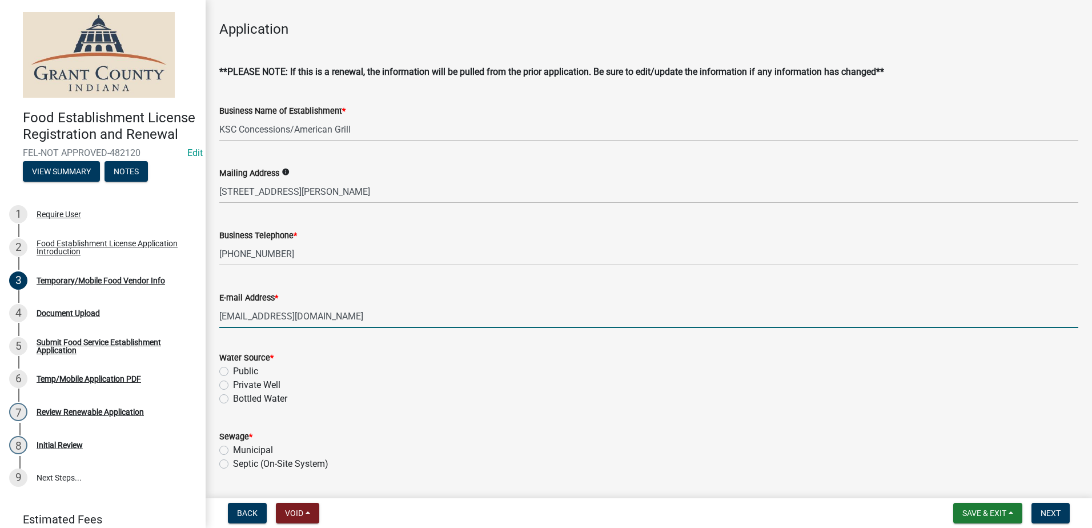
type input "[EMAIL_ADDRESS][DOMAIN_NAME]"
click at [233, 368] on label "Public" at bounding box center [245, 371] width 25 height 14
click at [233, 368] on input "Public" at bounding box center [236, 367] width 7 height 7
radio input "true"
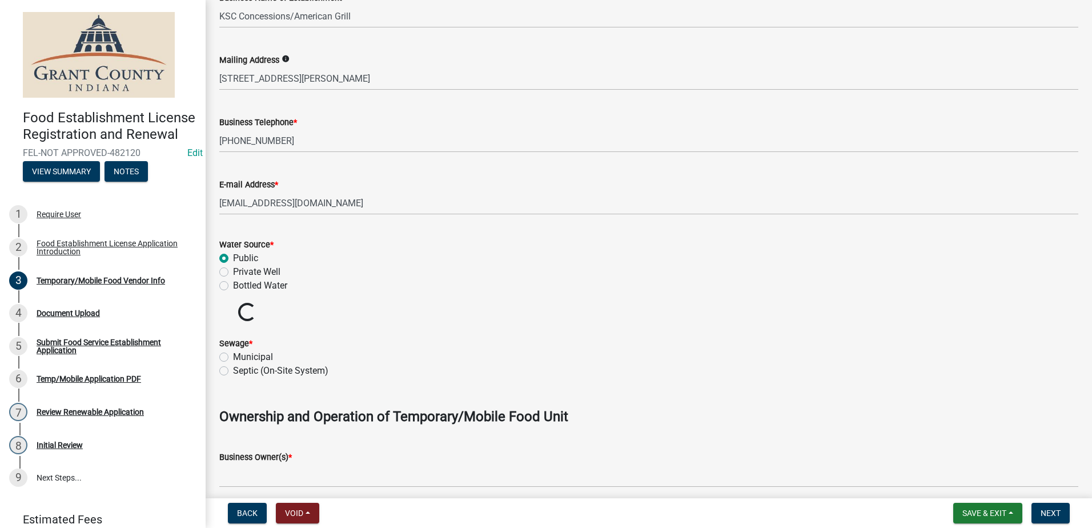
scroll to position [343, 0]
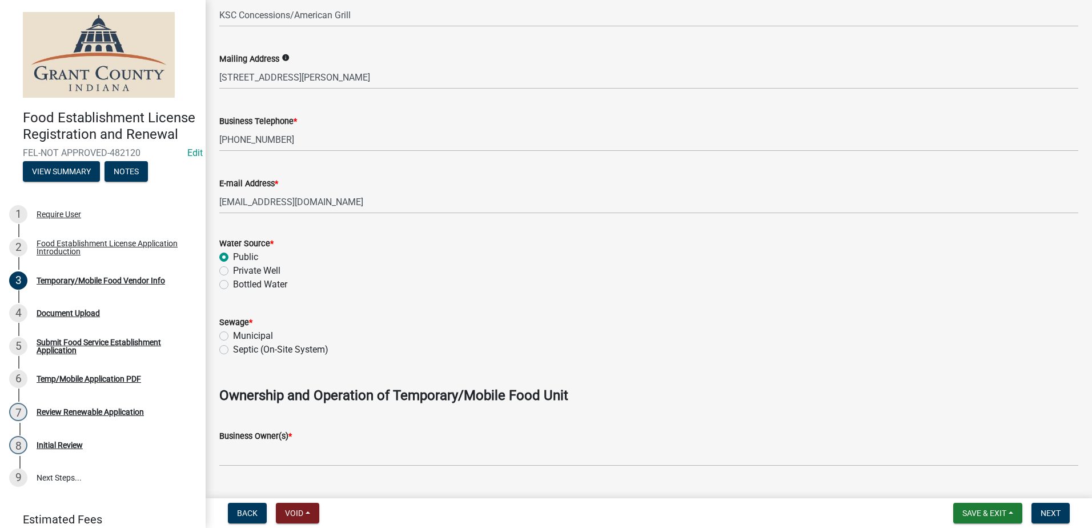
click at [233, 336] on label "Municipal" at bounding box center [253, 336] width 40 height 14
click at [233, 336] on input "Municipal" at bounding box center [236, 332] width 7 height 7
radio input "true"
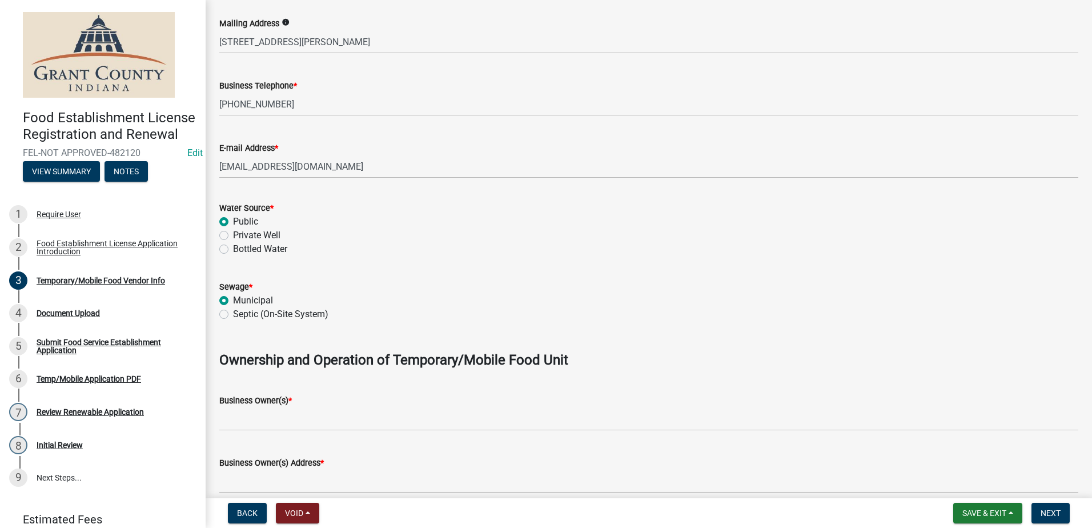
scroll to position [514, 0]
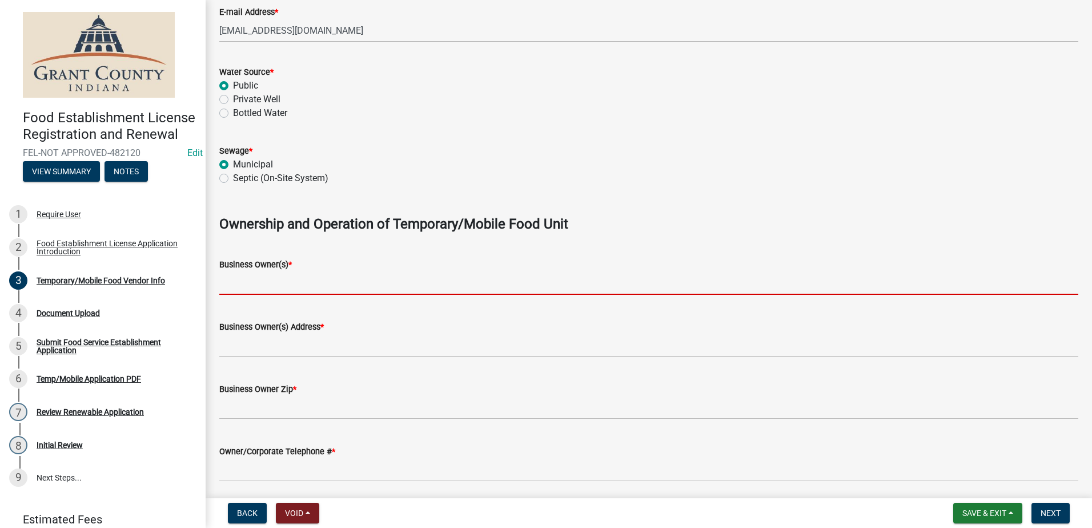
click at [250, 283] on input "Business Owner(s) *" at bounding box center [648, 282] width 859 height 23
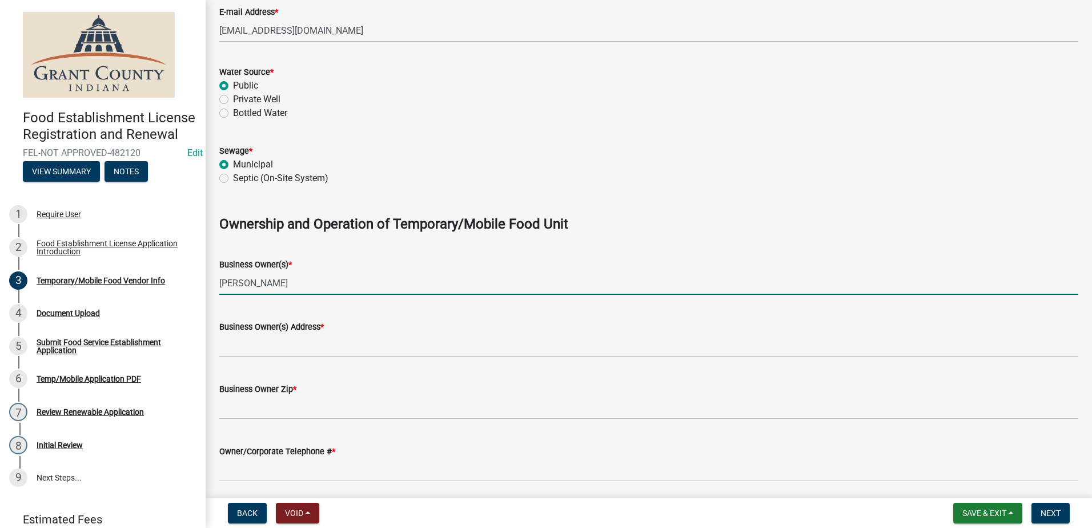
type input "[PERSON_NAME]"
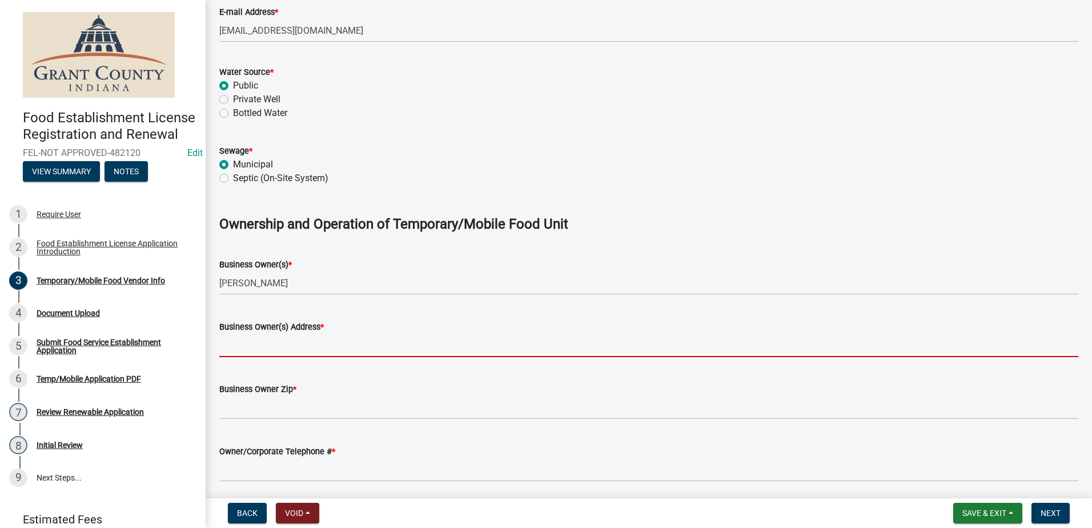
click at [275, 346] on input "Business Owner(s) Address *" at bounding box center [648, 345] width 859 height 23
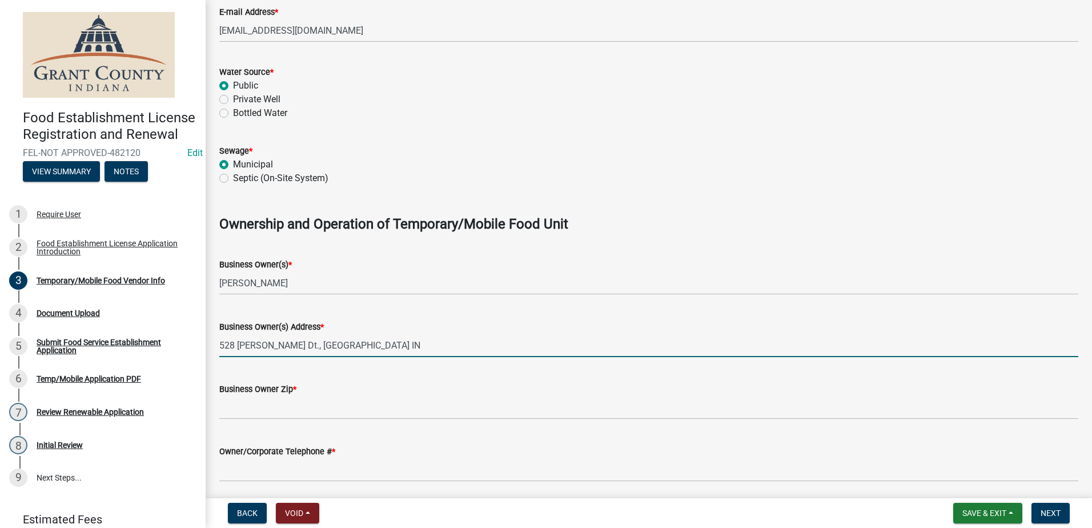
type input "528 [PERSON_NAME] Dt., [GEOGRAPHIC_DATA] IN"
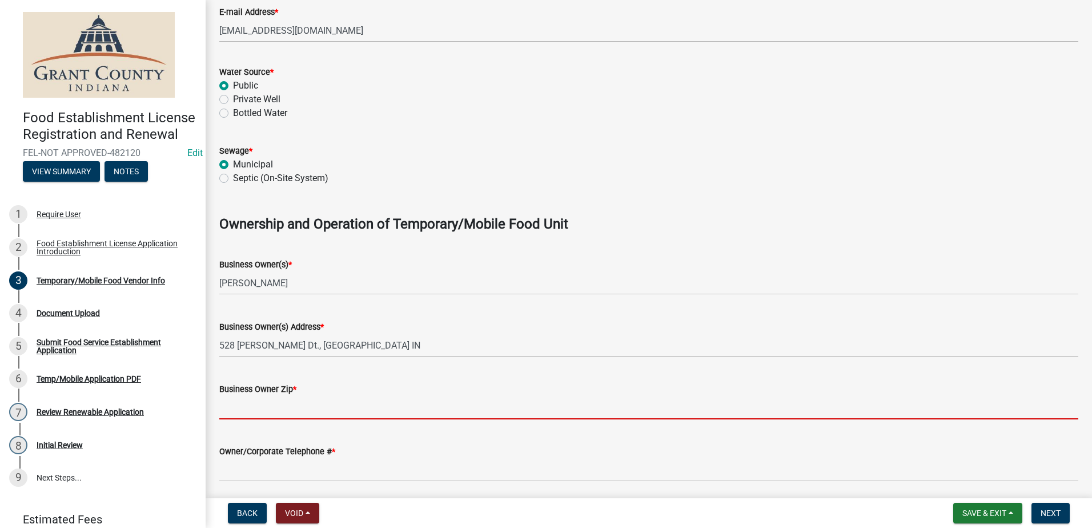
click at [278, 403] on input "Business Owner Zip *" at bounding box center [648, 407] width 859 height 23
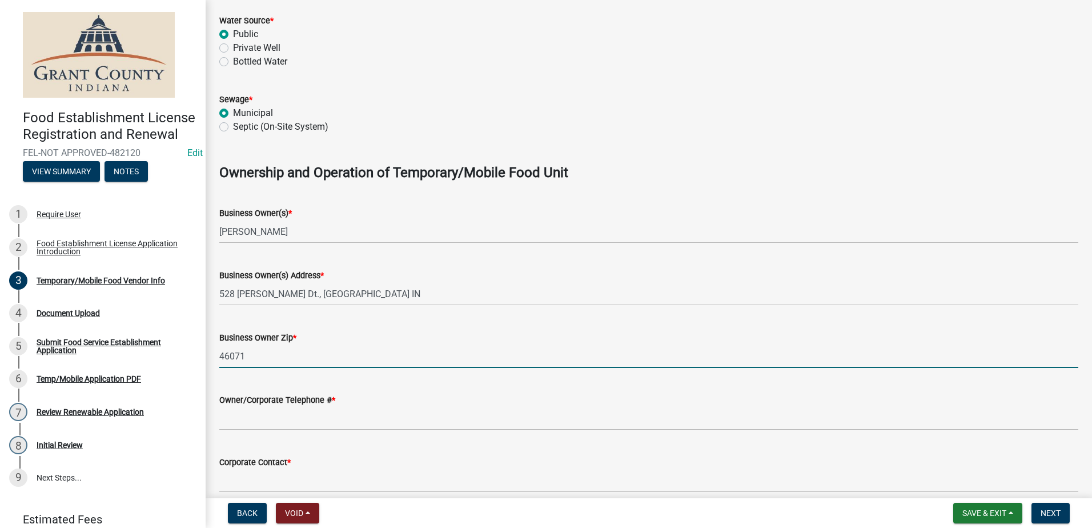
scroll to position [628, 0]
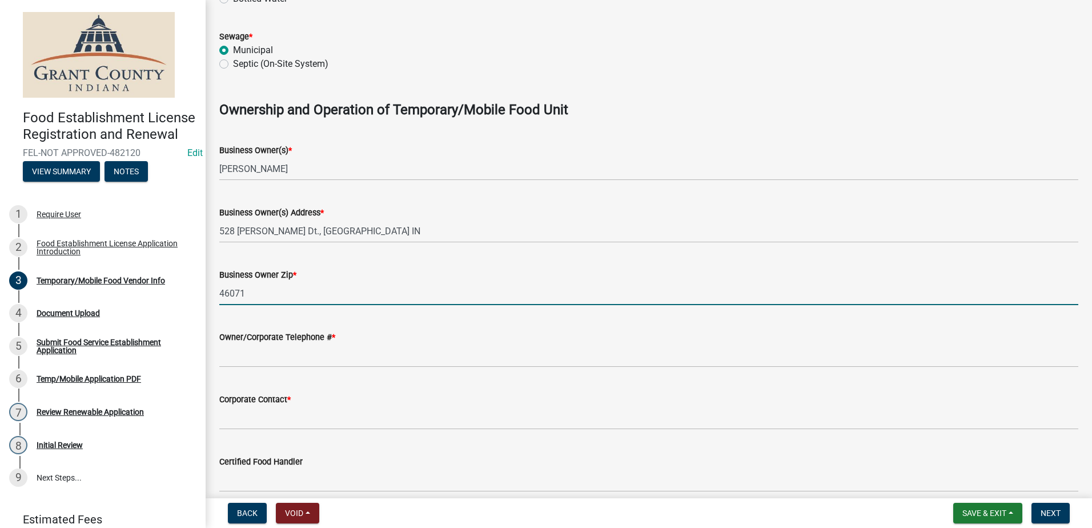
type input "46071"
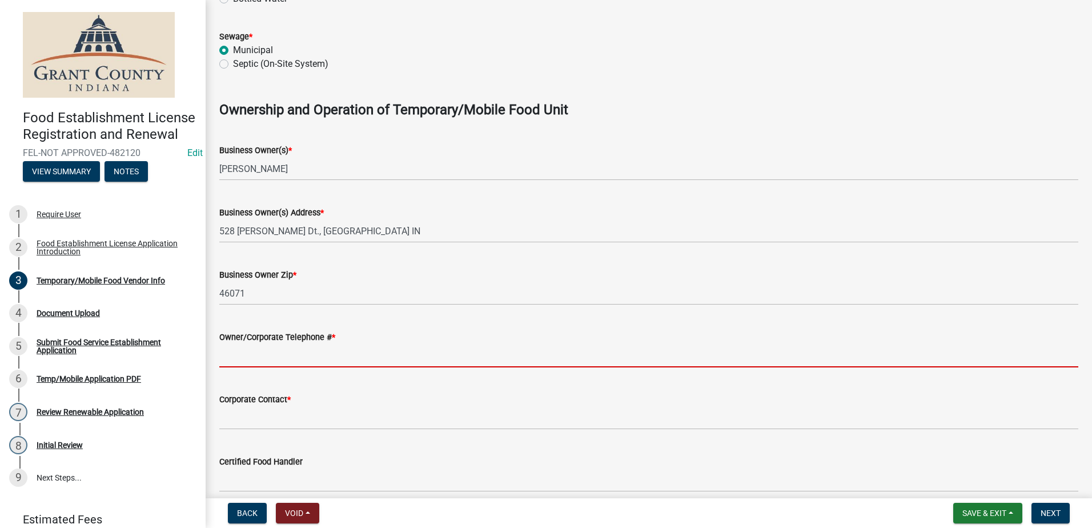
click at [264, 351] on input "Owner/Corporate Telephone # *" at bounding box center [648, 355] width 859 height 23
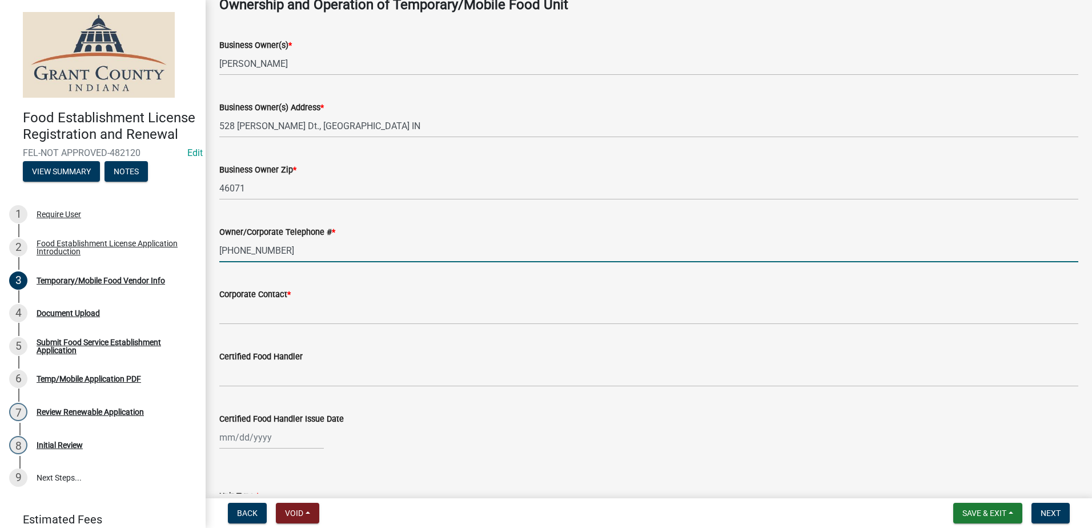
scroll to position [743, 0]
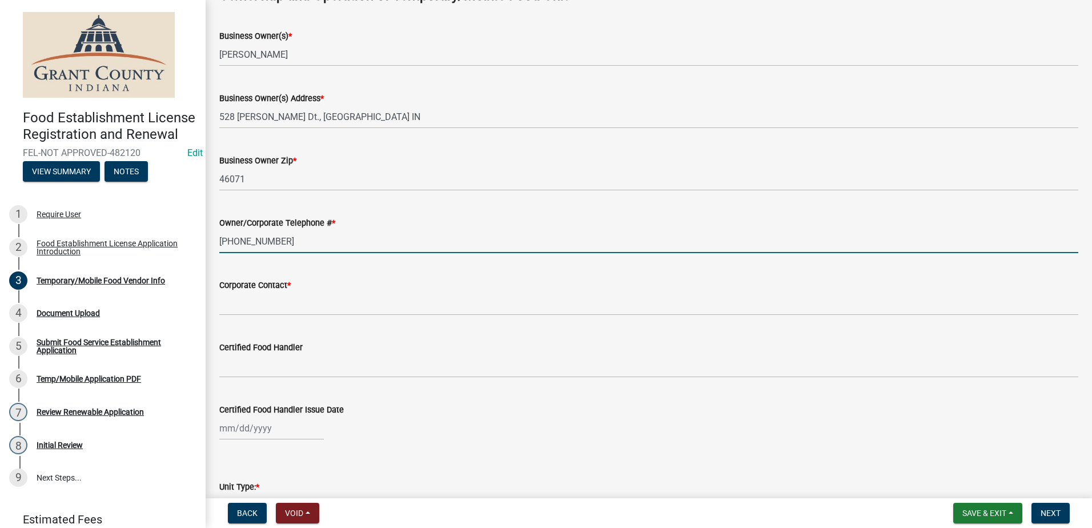
type input "[PHONE_NUMBER]"
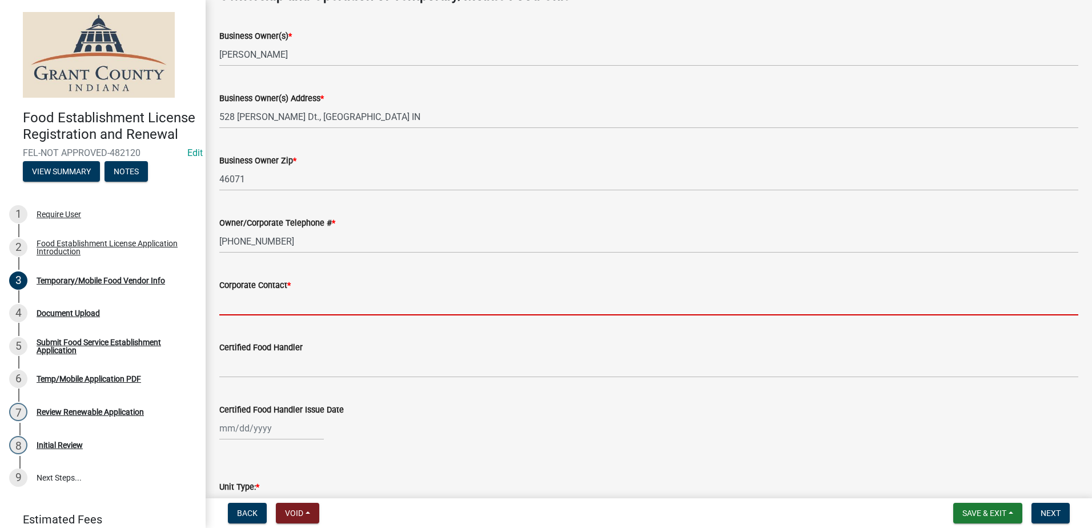
click at [243, 307] on input "Corporate Contact *" at bounding box center [648, 303] width 859 height 23
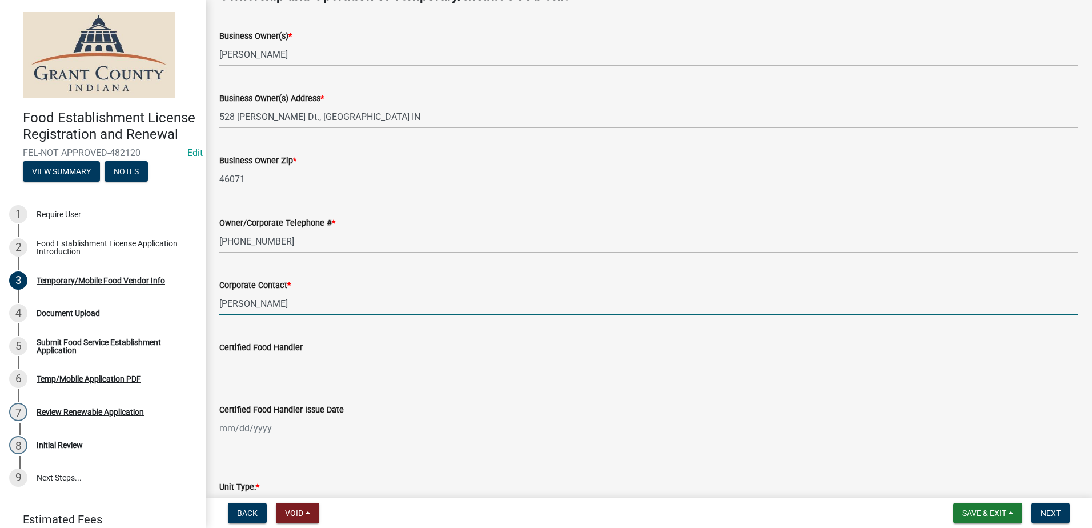
type input "[PERSON_NAME]"
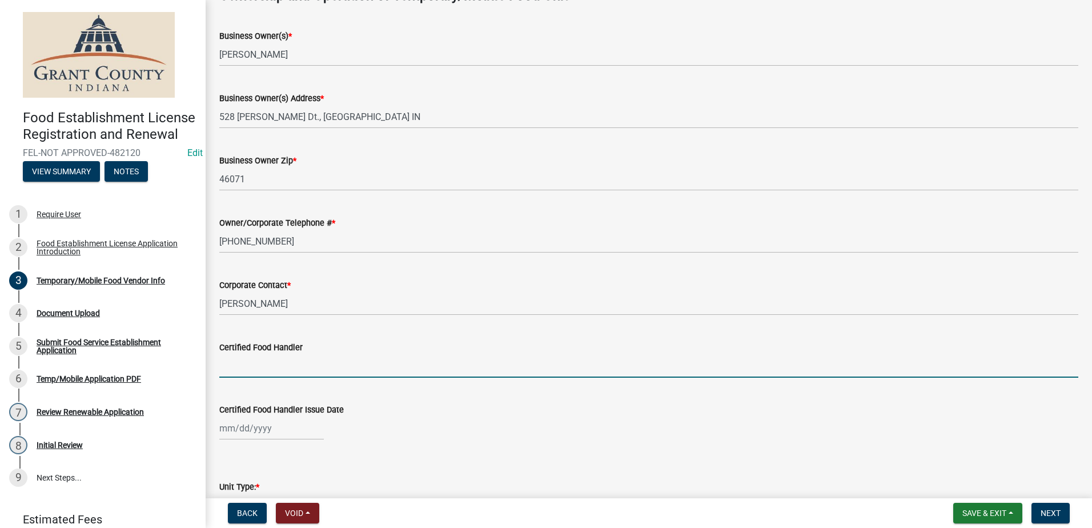
click at [281, 370] on input "Certified Food Handler" at bounding box center [648, 365] width 859 height 23
type input "[PERSON_NAME]"
click at [293, 427] on div at bounding box center [271, 427] width 105 height 23
select select "9"
select select "2025"
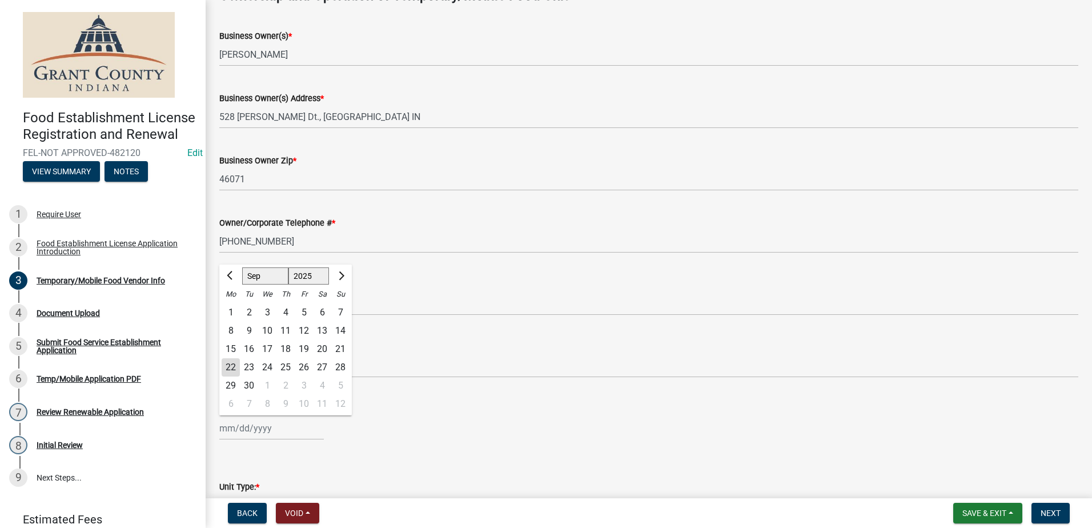
scroll to position [857, 0]
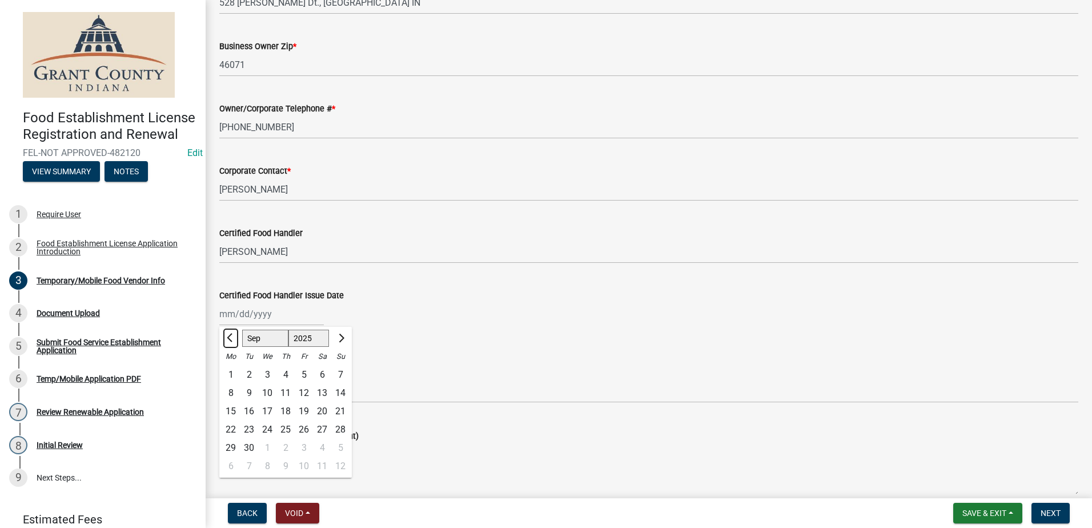
click at [233, 334] on button "Previous month" at bounding box center [231, 338] width 14 height 18
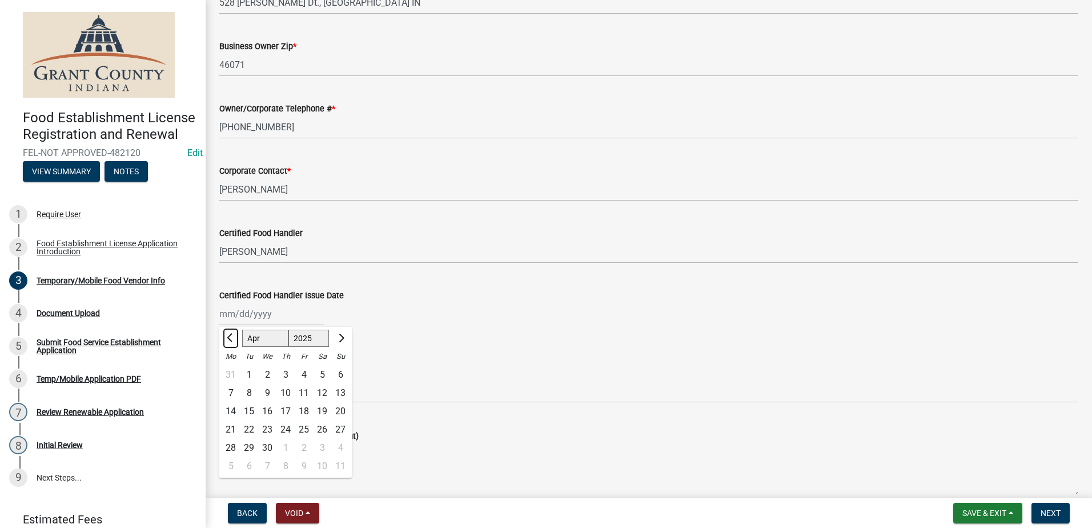
click at [233, 334] on button "Previous month" at bounding box center [231, 338] width 14 height 18
select select "12"
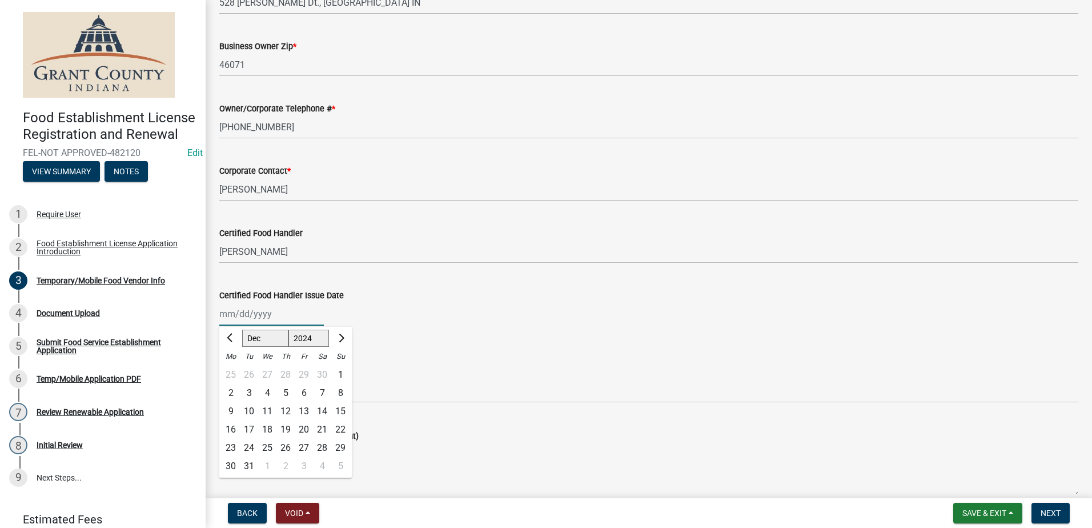
click at [322, 339] on select "1524 1525 1526 1527 1528 1529 1530 1531 1532 1533 1534 1535 1536 1537 1538 1539…" at bounding box center [308, 338] width 41 height 17
select select "2022"
click at [288, 330] on select "1524 1525 1526 1527 1528 1529 1530 1531 1532 1533 1534 1535 1536 1537 1538 1539…" at bounding box center [308, 338] width 41 height 17
click at [285, 426] on div "22" at bounding box center [285, 429] width 18 height 18
type input "[DATE]"
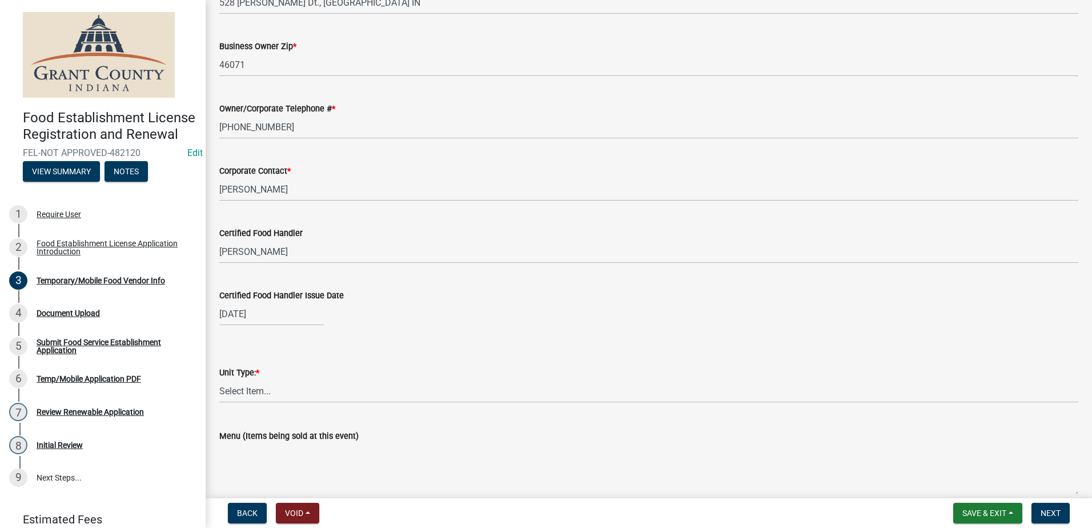
click at [261, 310] on div "[DATE]" at bounding box center [271, 313] width 105 height 23
select select "12"
click at [316, 337] on select "1522 1523 1524 1525 1526 1527 1528 1529 1530 1531 1532 1533 1534 1535 1536 1537…" at bounding box center [308, 338] width 41 height 17
select select "2021"
click at [288, 330] on select "1522 1523 1524 1525 1526 1527 1528 1529 1530 1531 1532 1533 1534 1535 1536 1537…" at bounding box center [308, 338] width 41 height 17
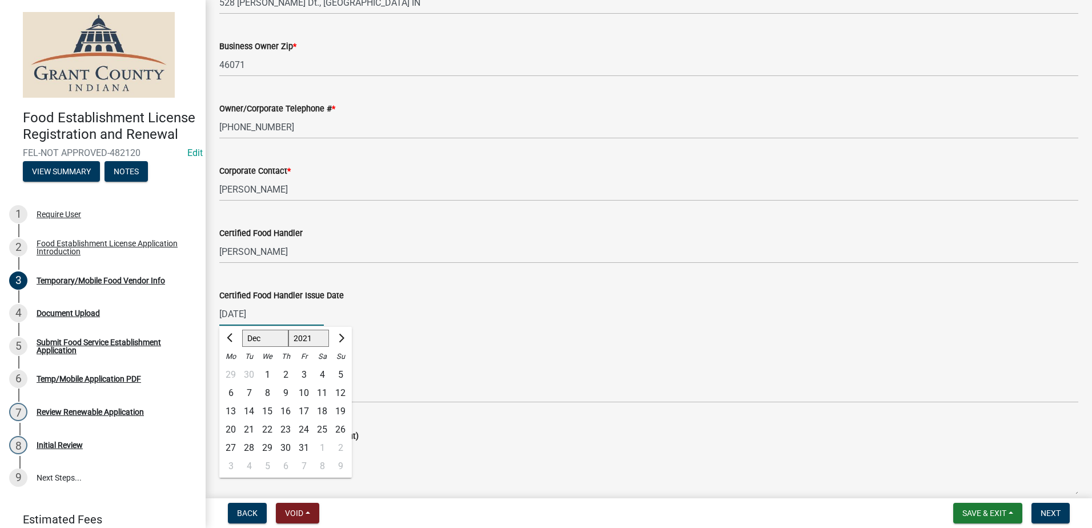
click at [269, 428] on div "22" at bounding box center [267, 429] width 18 height 18
type input "[DATE]"
click at [259, 390] on select "Select Item... Mobile Trailer Stand Tent Cart Truck" at bounding box center [648, 390] width 859 height 23
click at [219, 379] on select "Select Item... Mobile Trailer Stand Tent Cart Truck" at bounding box center [648, 390] width 859 height 23
select select "986694ba-6a39-4309-ba8e-cbcd507728d3"
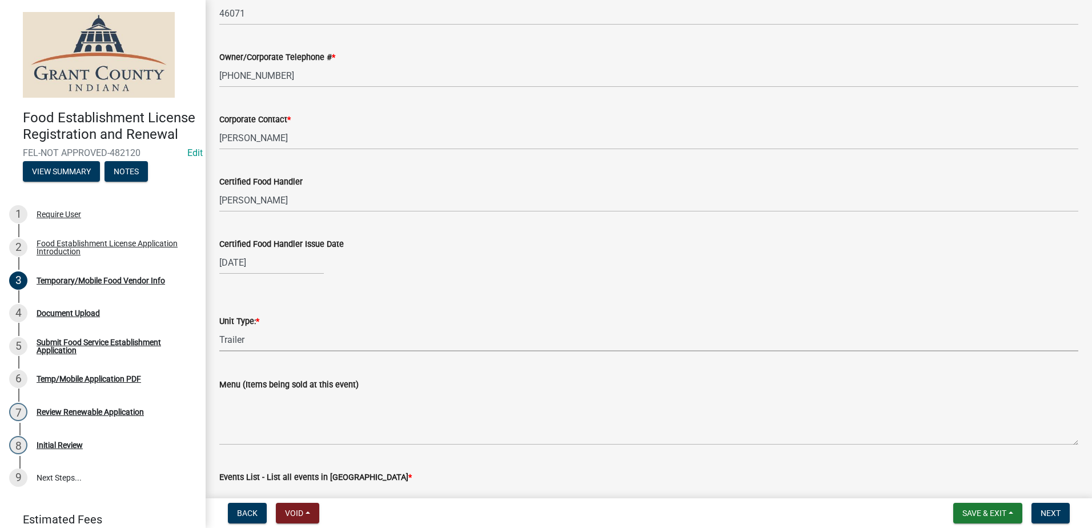
scroll to position [1006, 0]
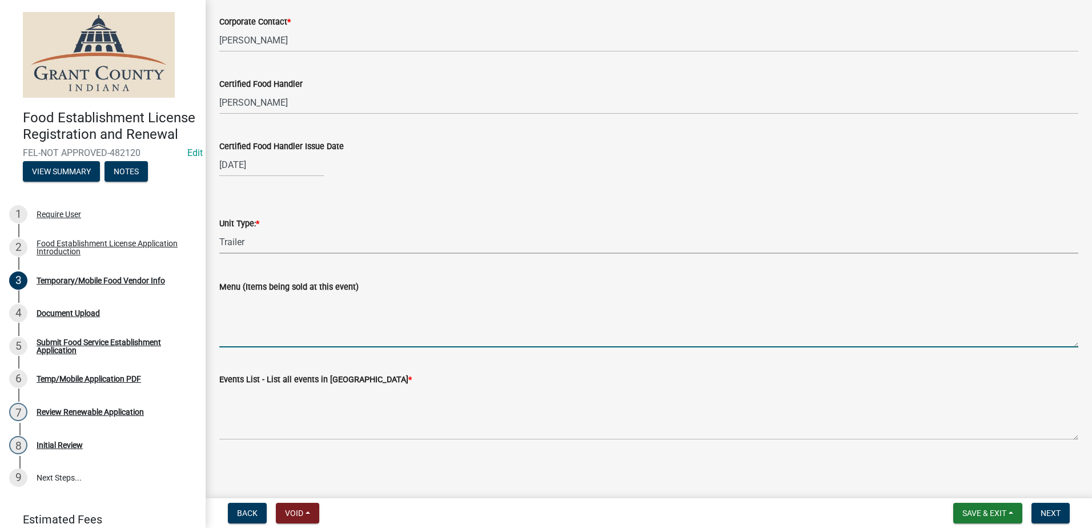
click at [310, 331] on textarea "Menu (Items being sold at this event)" at bounding box center [648, 321] width 859 height 54
click at [398, 298] on textarea "Burgers, Walking Taco, Loaded Fries, Root beer Floats, hot Dogs, Cheese Curds," at bounding box center [648, 321] width 859 height 54
type textarea "Burgers, Walking Taco, Loaded Fries, Rootbeer Floats, hot Dogs, Cheese Curds,"
click at [547, 306] on textarea "Burgers, Walking Taco, Loaded Fries, Rootbeer Floats, hot Dogs, Cheese Curds," at bounding box center [648, 321] width 859 height 54
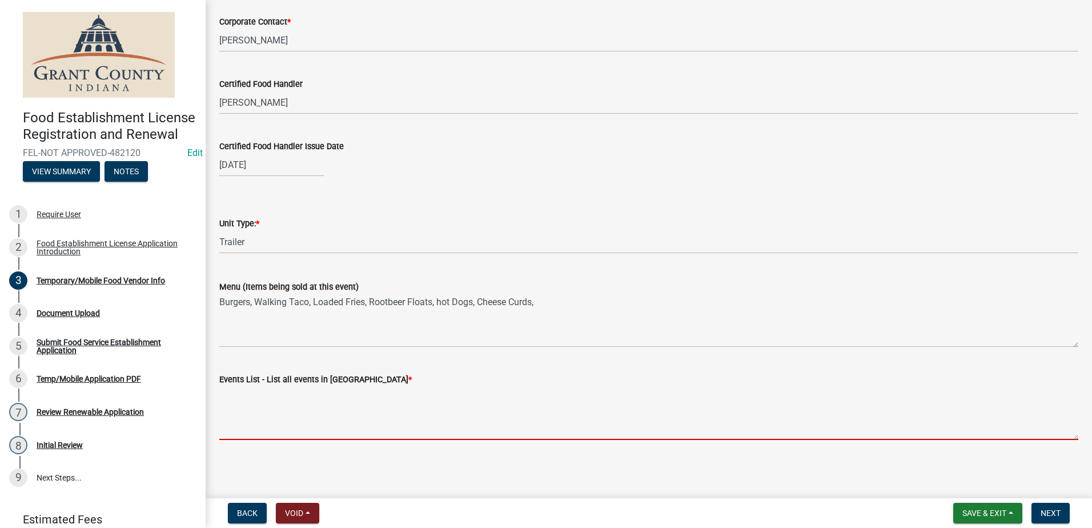
click at [381, 416] on textarea "Events List - List all events in [GEOGRAPHIC_DATA] *" at bounding box center [648, 413] width 859 height 54
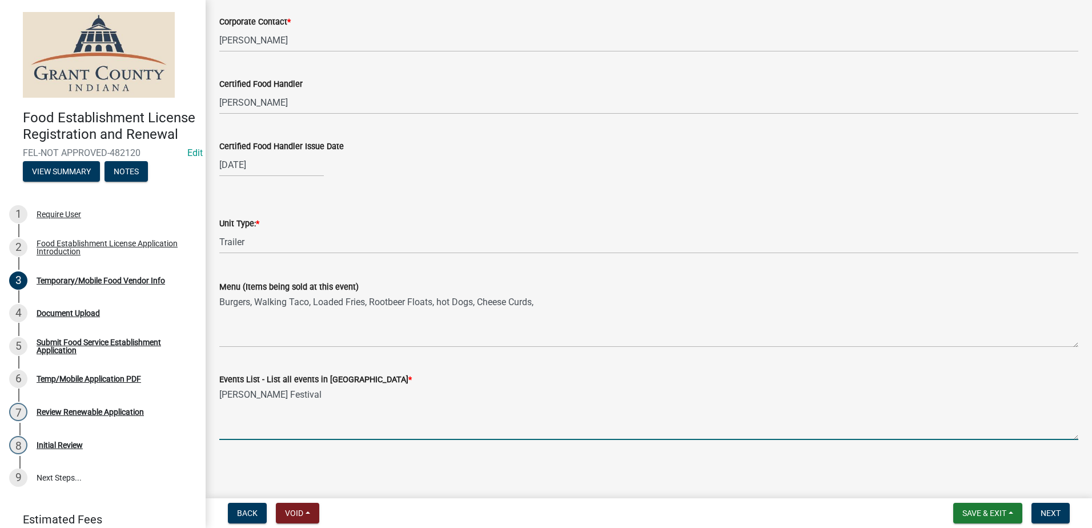
click at [381, 416] on textarea "[PERSON_NAME] Festival" at bounding box center [648, 413] width 859 height 54
type textarea "[PERSON_NAME] Festival"
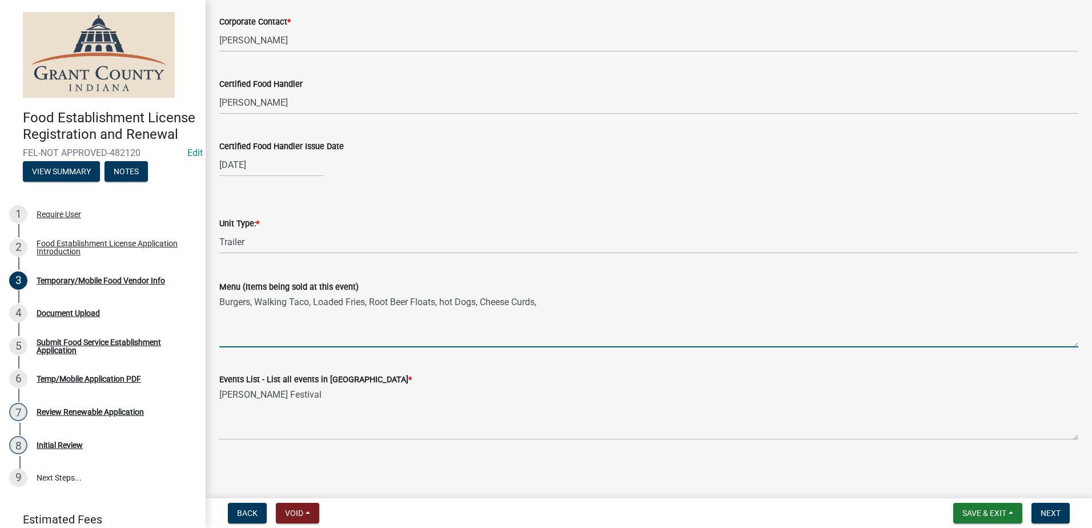
click at [554, 311] on textarea "Burgers, Walking Taco, Loaded Fries, Root Beer Floats, hot Dogs, Cheese Curds," at bounding box center [648, 321] width 859 height 54
click at [448, 300] on textarea "Burgers, Walking Taco, Loaded Fries, Root Beer Floats, hot Dogs, Cheese Curds," at bounding box center [648, 321] width 859 height 54
click at [550, 307] on textarea "Burgers, Walking Taco, Loaded Fries, Root Beer Floats, Hot Dogs, Cheese Curds," at bounding box center [648, 321] width 859 height 54
type textarea "Burgers, Walking Taco, Loaded Fries, Root Beer Floats, Hot Dogs, Cheese Curds,"
